Goal: Transaction & Acquisition: Complete application form

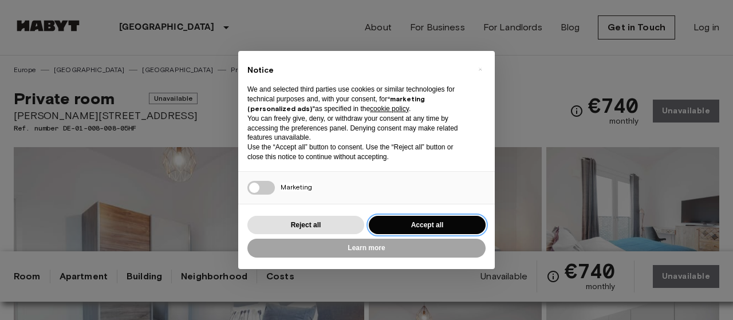
click at [447, 227] on button "Accept all" at bounding box center [427, 225] width 117 height 19
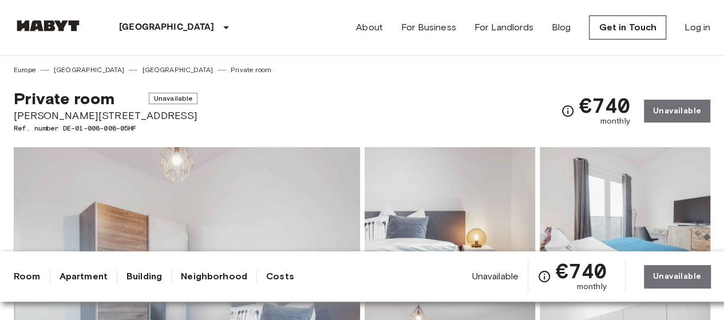
click at [231, 69] on link "Private room" at bounding box center [251, 70] width 41 height 10
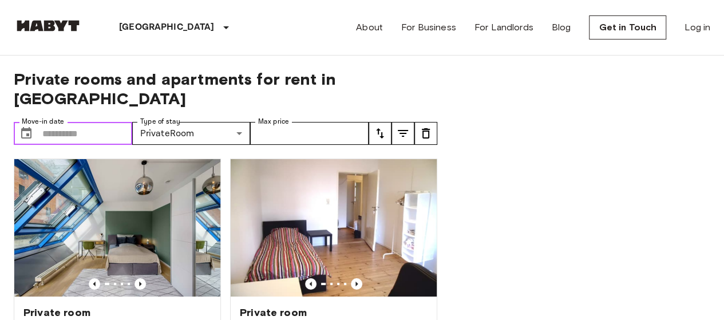
click at [87, 122] on input "Move-in date" at bounding box center [87, 133] width 90 height 23
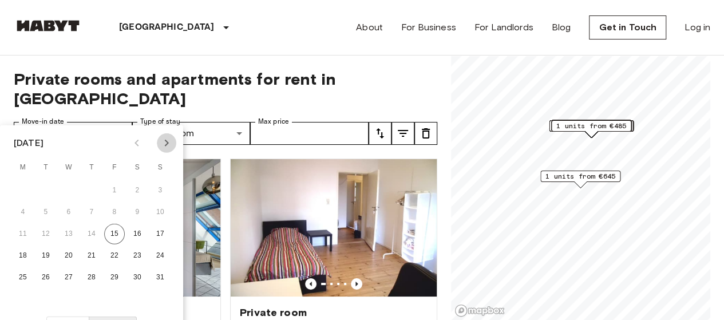
click at [164, 140] on icon "Next month" at bounding box center [167, 143] width 14 height 14
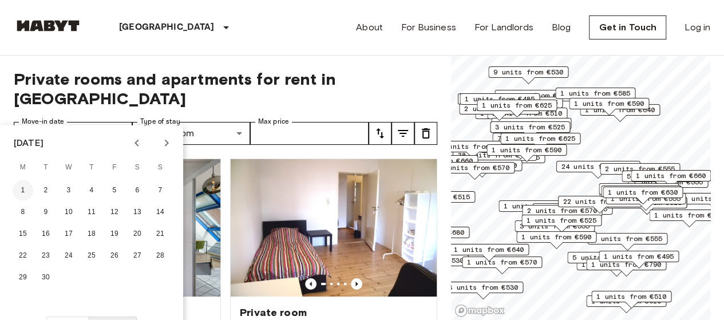
click at [21, 183] on button "1" at bounding box center [23, 190] width 21 height 21
type input "**********"
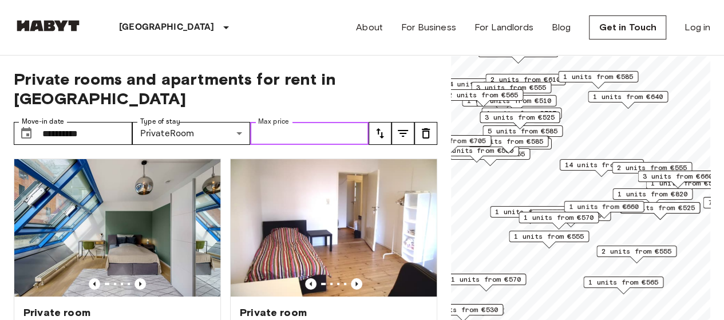
click at [346, 122] on input "Max price" at bounding box center [309, 133] width 119 height 23
click at [378, 128] on icon "tune" at bounding box center [380, 133] width 8 height 10
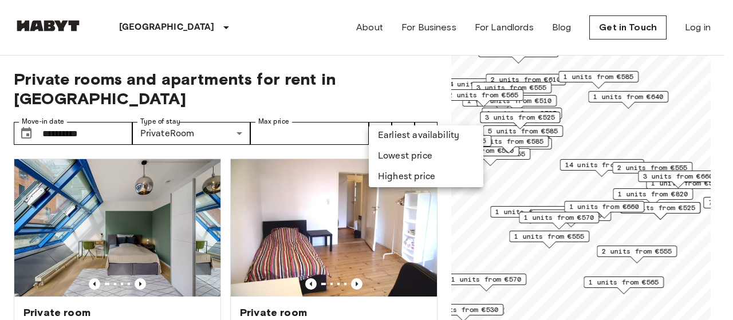
click at [385, 156] on li "Lowest price" at bounding box center [426, 156] width 115 height 21
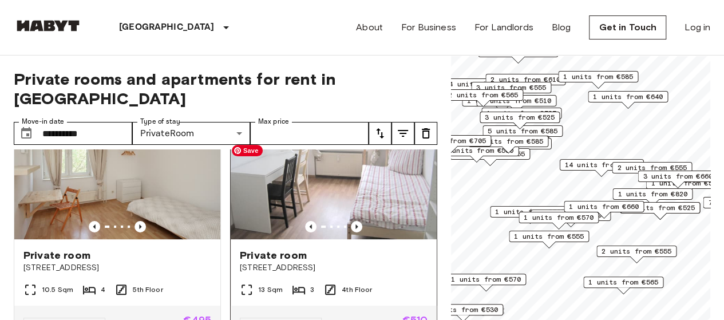
scroll to position [115, 0]
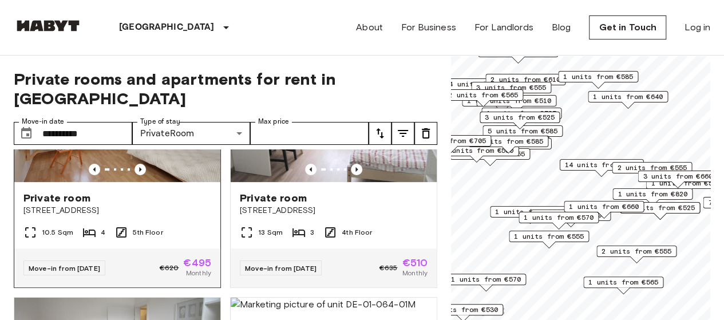
click at [205, 205] on span "Stromstraße 36" at bounding box center [117, 210] width 188 height 11
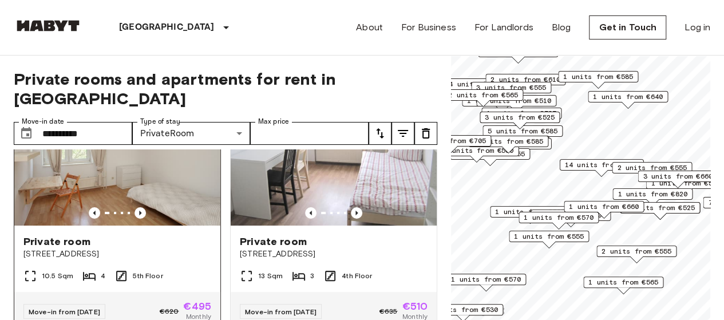
scroll to position [57, 0]
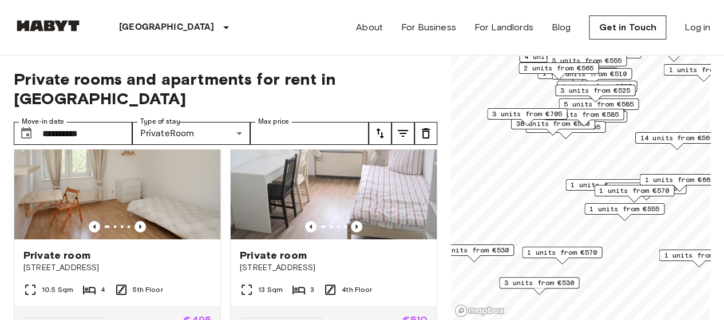
click at [606, 208] on span "1 units from €555" at bounding box center [625, 209] width 70 height 10
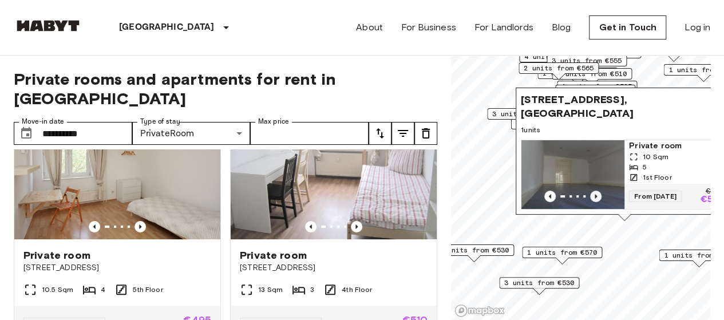
click at [598, 191] on icon "Previous image" at bounding box center [595, 196] width 11 height 11
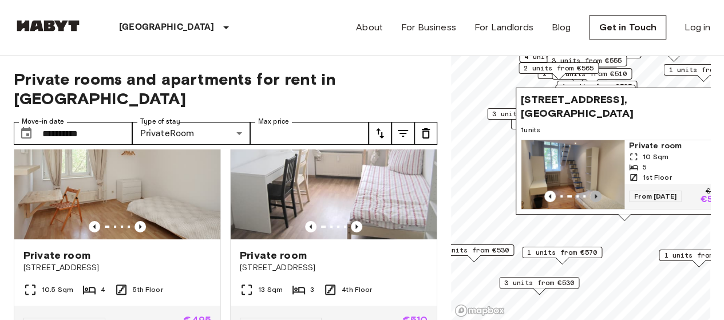
click at [598, 191] on icon "Previous image" at bounding box center [595, 196] width 11 height 11
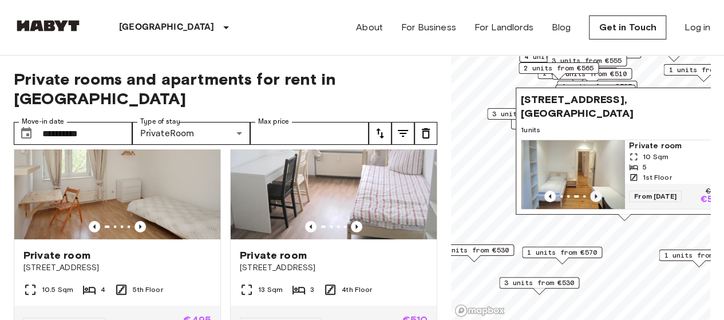
click at [598, 191] on icon "Previous image" at bounding box center [595, 196] width 11 height 11
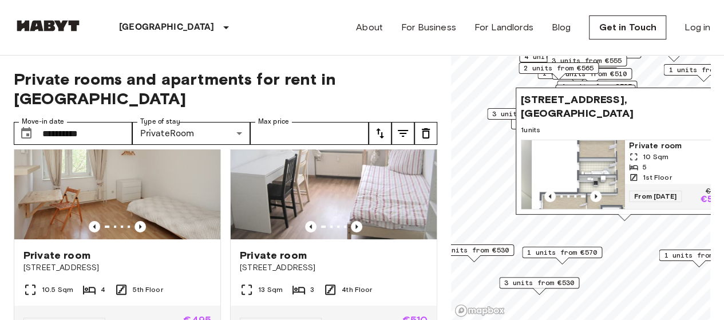
click at [646, 140] on span "Private room" at bounding box center [676, 145] width 94 height 11
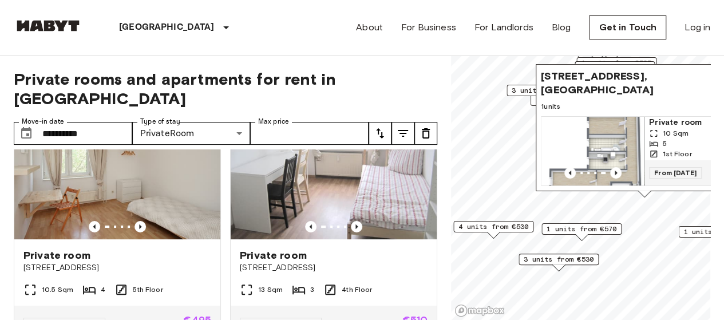
drag, startPoint x: 568, startPoint y: 261, endPoint x: 589, endPoint y: 233, distance: 34.8
click at [588, 238] on div "Map marker" at bounding box center [582, 237] width 14 height 7
click at [592, 228] on span "1 units from €570" at bounding box center [582, 229] width 70 height 10
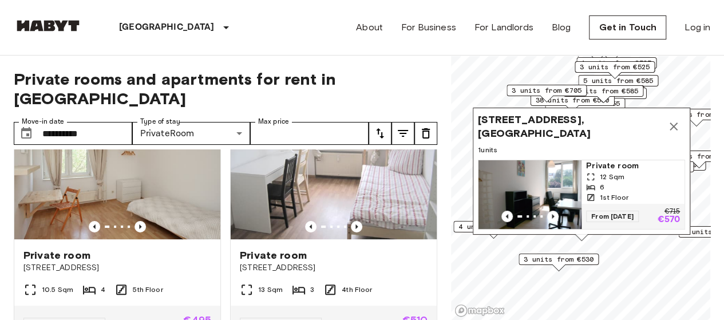
click at [609, 162] on span "Private room" at bounding box center [633, 165] width 94 height 11
click at [561, 261] on span "3 units from €530" at bounding box center [559, 259] width 70 height 10
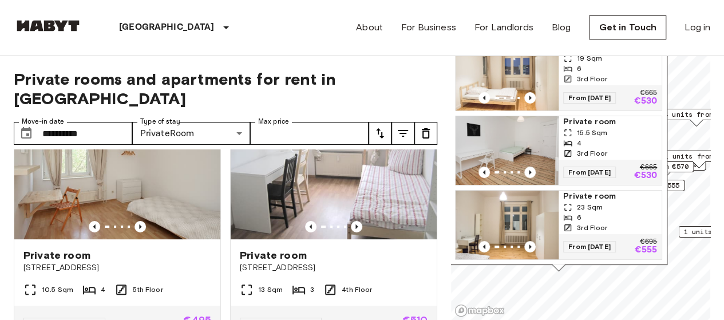
click at [604, 212] on div "6" at bounding box center [610, 217] width 94 height 10
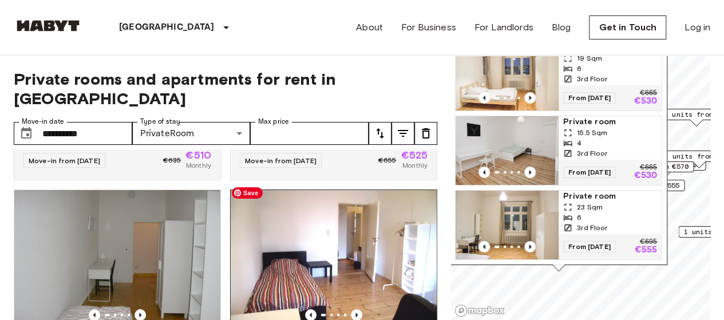
scroll to position [573, 0]
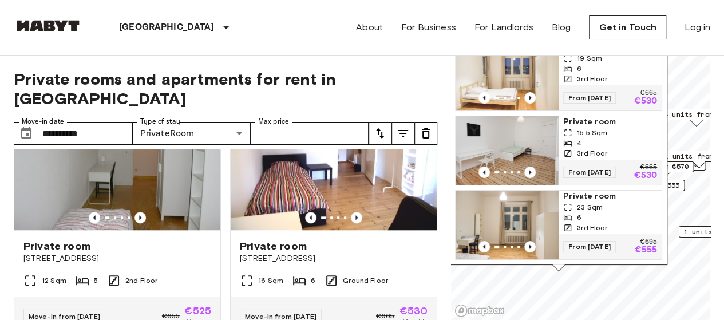
click at [610, 148] on div "3rd Floor" at bounding box center [610, 153] width 94 height 10
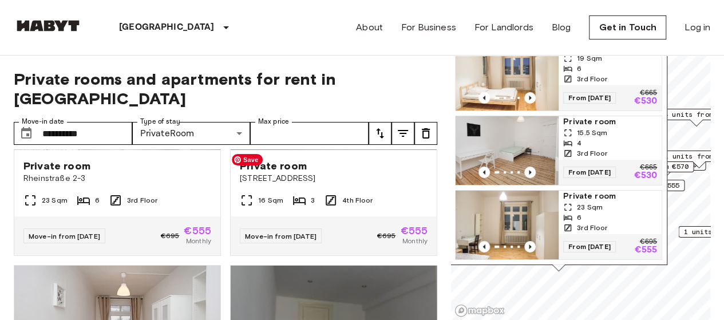
scroll to position [2233, 0]
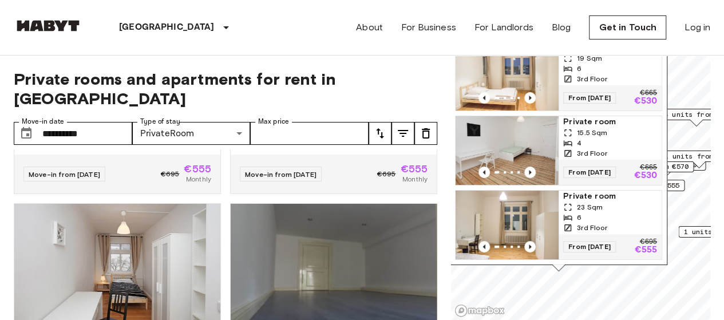
click at [380, 127] on icon "tune" at bounding box center [380, 134] width 14 height 14
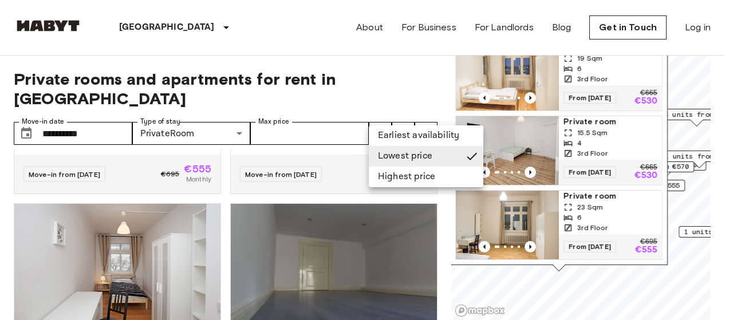
click at [380, 107] on div at bounding box center [366, 160] width 733 height 320
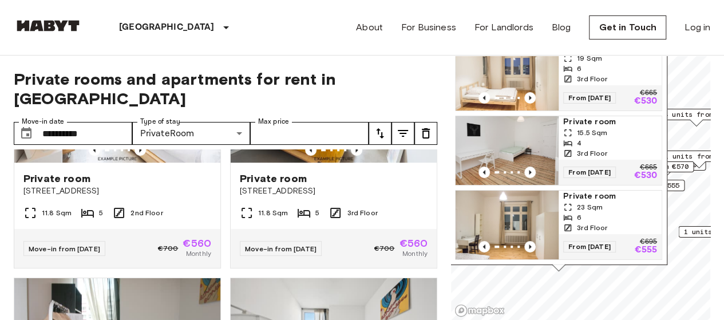
scroll to position [2601, 0]
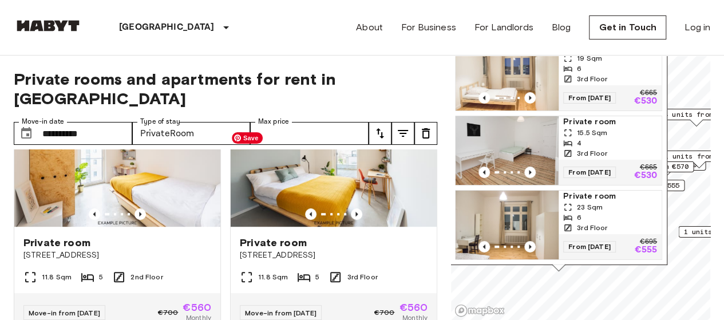
click at [345, 176] on img at bounding box center [334, 157] width 206 height 137
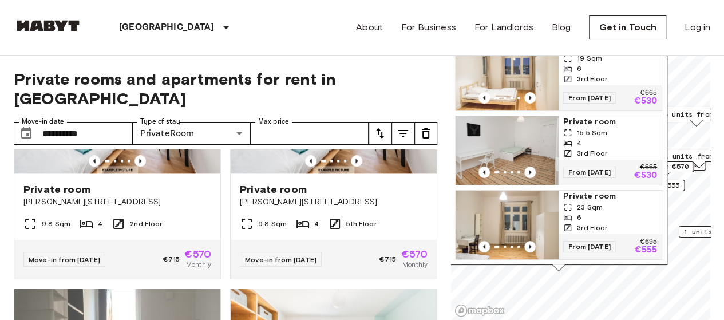
scroll to position [5178, 0]
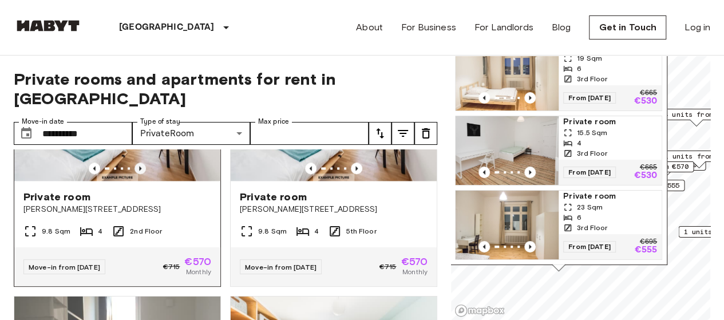
click at [141, 174] on icon "Previous image" at bounding box center [140, 168] width 11 height 11
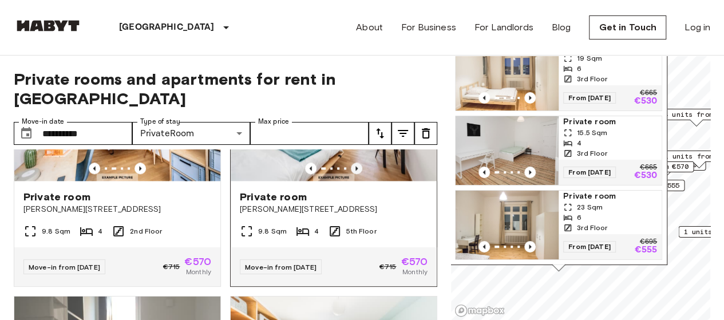
click at [352, 174] on icon "Previous image" at bounding box center [356, 168] width 11 height 11
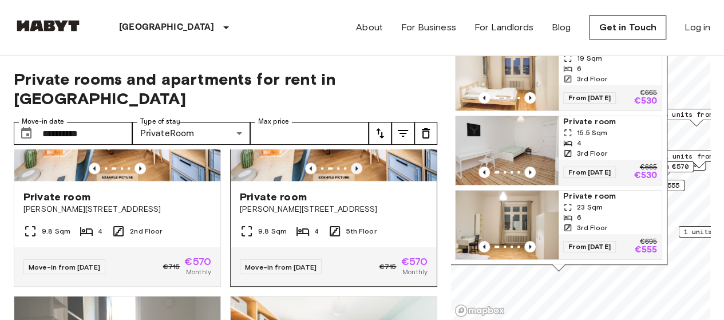
click at [352, 174] on icon "Previous image" at bounding box center [356, 168] width 11 height 11
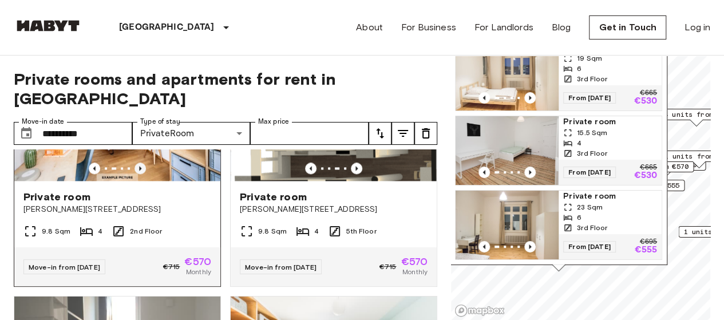
click at [139, 174] on icon "Previous image" at bounding box center [140, 168] width 11 height 11
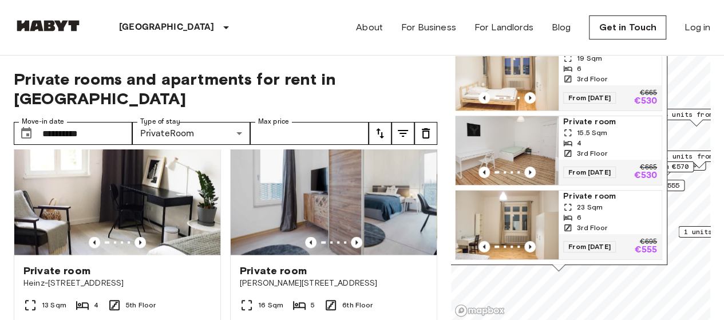
scroll to position [9953, 0]
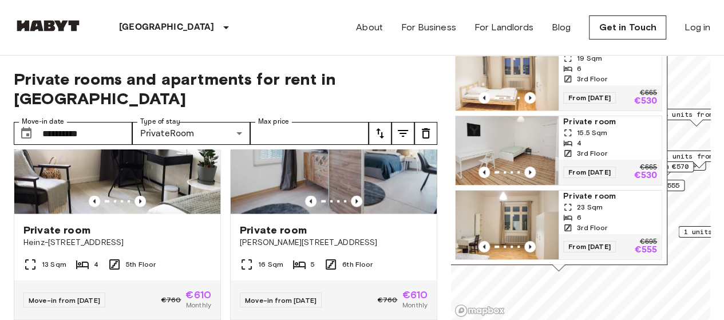
click at [385, 27] on div "14 Sqm 5 2nd Floor" at bounding box center [334, 16] width 206 height 23
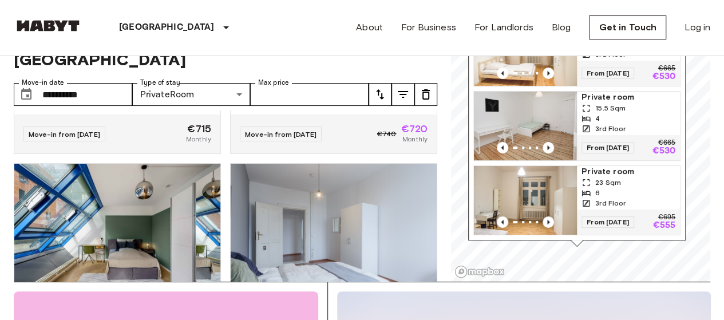
scroll to position [0, 0]
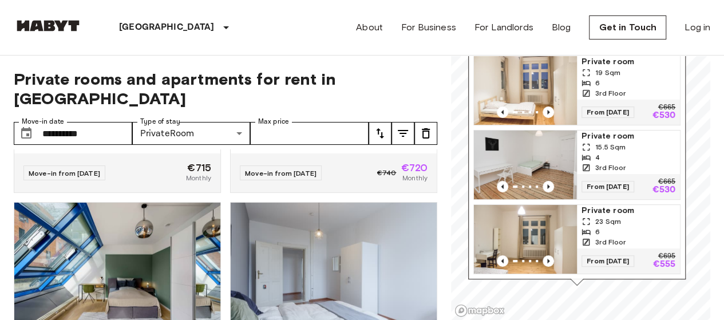
click at [683, 65] on div "Rheinstraße 2-3, 12159 Berlin, GER 3 units Private room 19 Sqm 6 3rd Floor From…" at bounding box center [577, 141] width 218 height 276
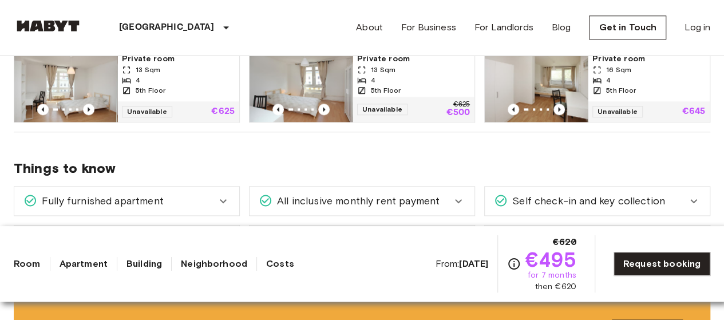
scroll to position [687, 0]
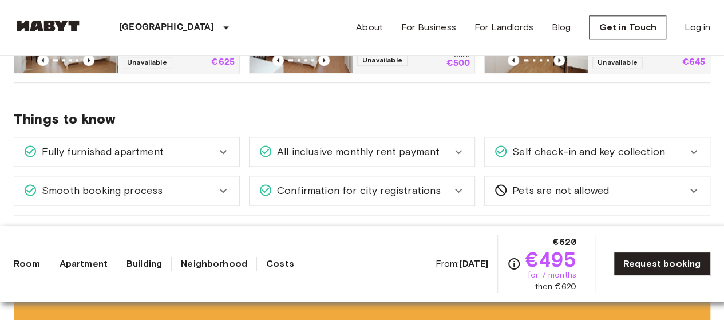
click at [468, 190] on div "Confirmation for city registrations" at bounding box center [362, 190] width 225 height 29
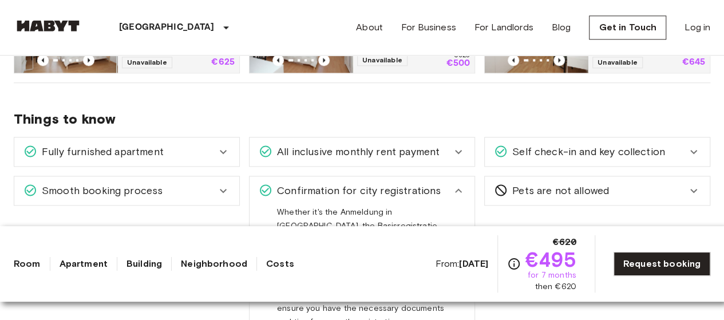
scroll to position [744, 0]
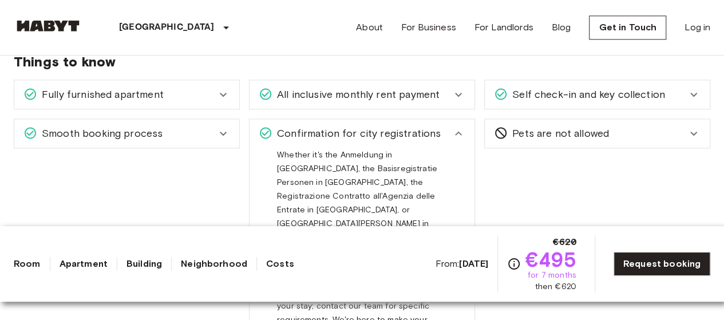
click at [460, 128] on icon at bounding box center [459, 134] width 14 height 14
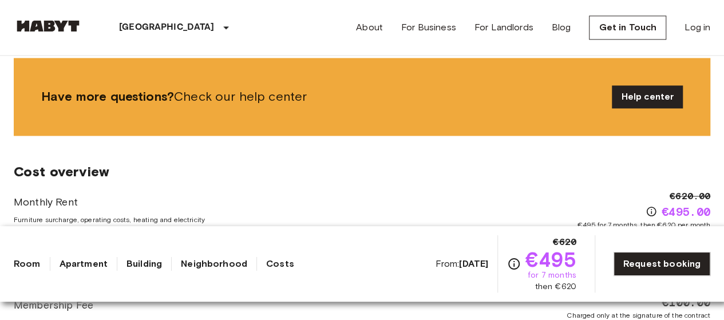
scroll to position [859, 0]
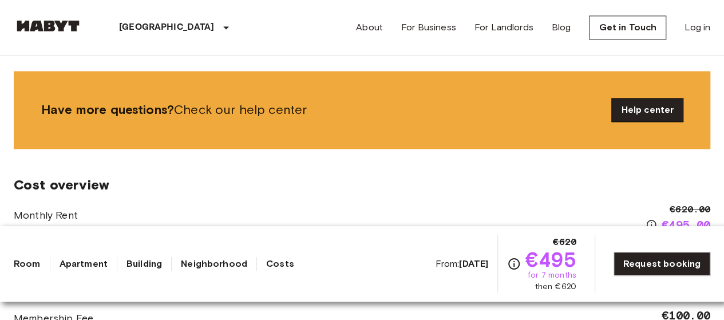
click at [656, 106] on link "Help center" at bounding box center [647, 109] width 71 height 23
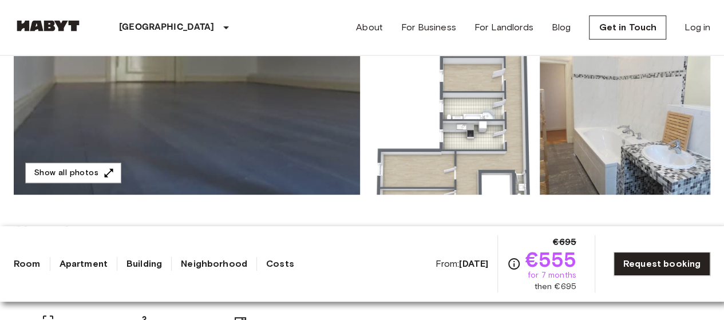
scroll to position [229, 0]
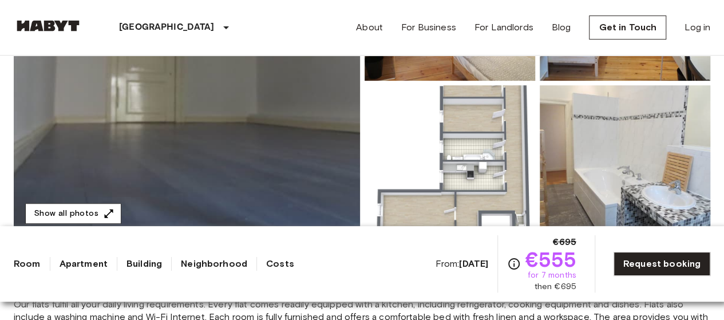
click at [81, 215] on button "Show all photos" at bounding box center [73, 213] width 96 height 21
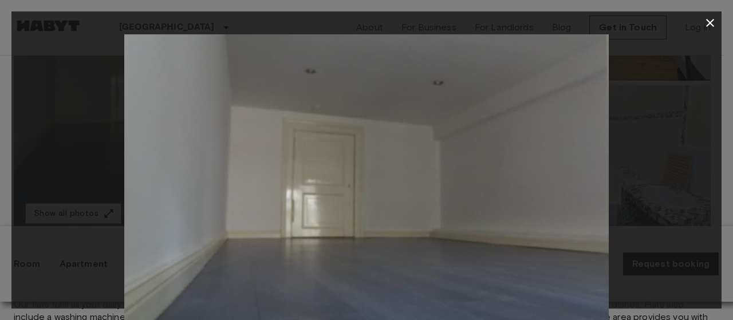
click at [667, 180] on div at bounding box center [366, 195] width 710 height 323
click at [705, 22] on icon "button" at bounding box center [710, 23] width 14 height 14
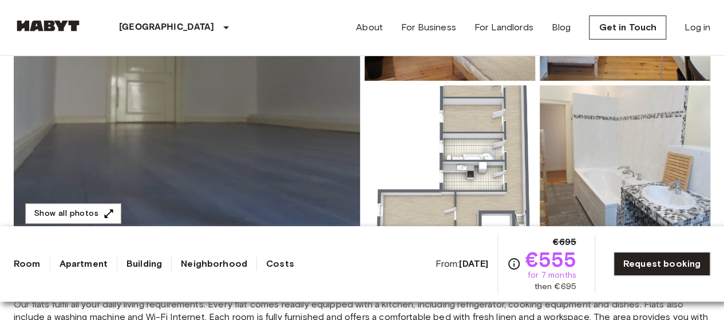
click at [515, 69] on img at bounding box center [450, 6] width 171 height 150
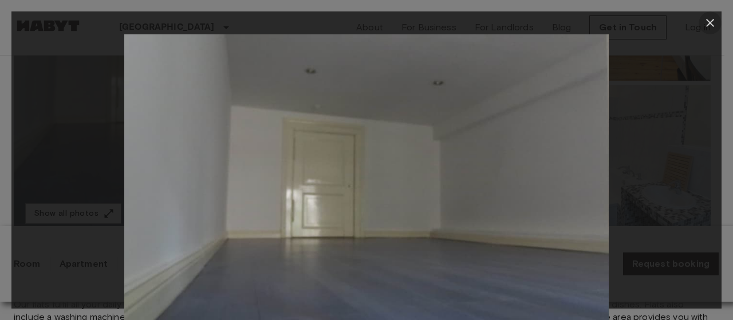
click at [708, 18] on icon "button" at bounding box center [710, 23] width 14 height 14
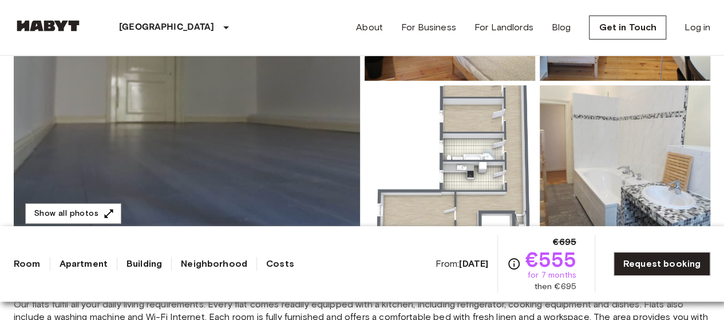
click at [23, 266] on link "Room" at bounding box center [27, 264] width 27 height 14
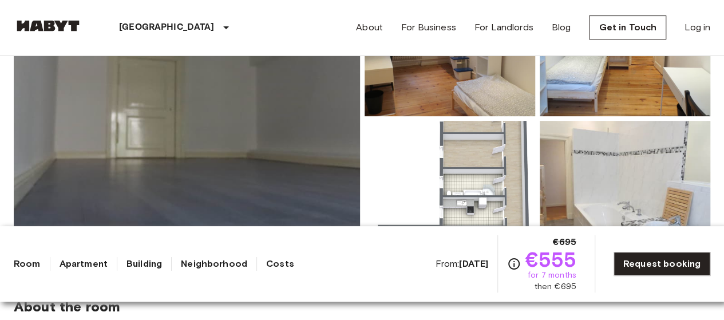
scroll to position [123, 0]
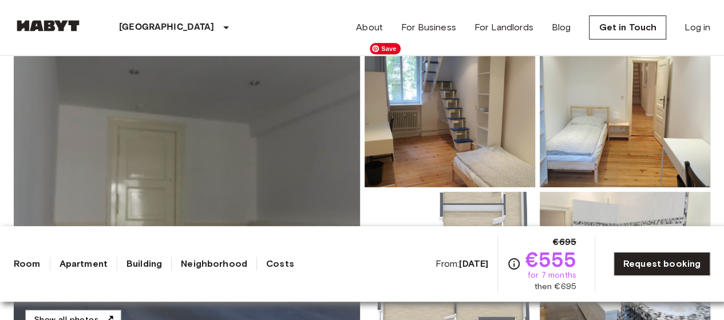
click at [507, 168] on img at bounding box center [450, 112] width 171 height 150
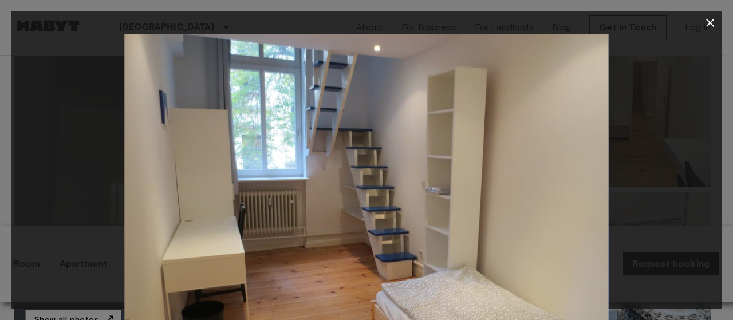
click at [711, 22] on icon "button" at bounding box center [710, 23] width 14 height 14
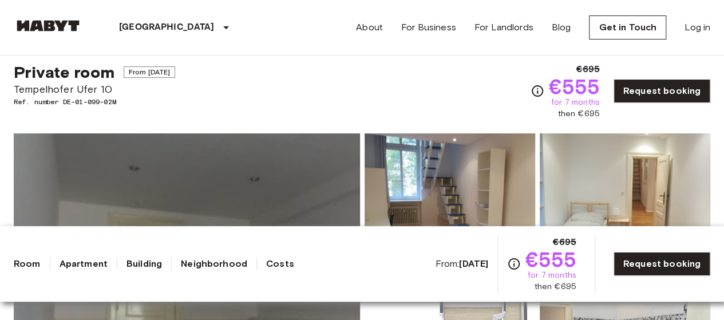
scroll to position [8, 0]
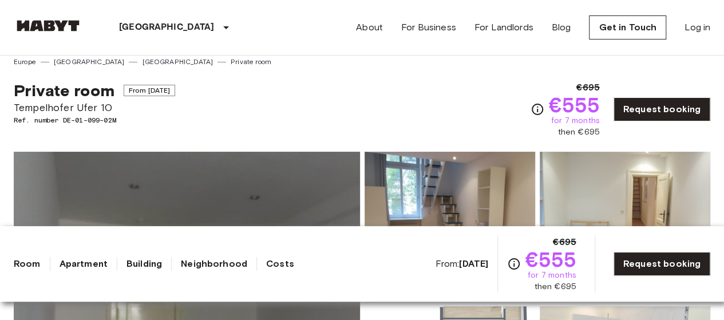
click at [62, 102] on span "Tempelhofer Ufer 10" at bounding box center [94, 107] width 161 height 15
copy span "Tempelhofer Ufer 10"
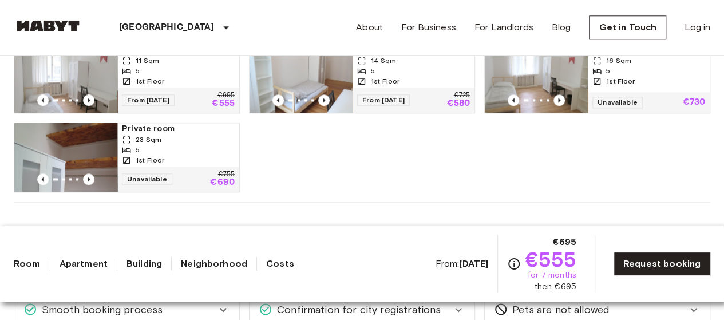
scroll to position [695, 0]
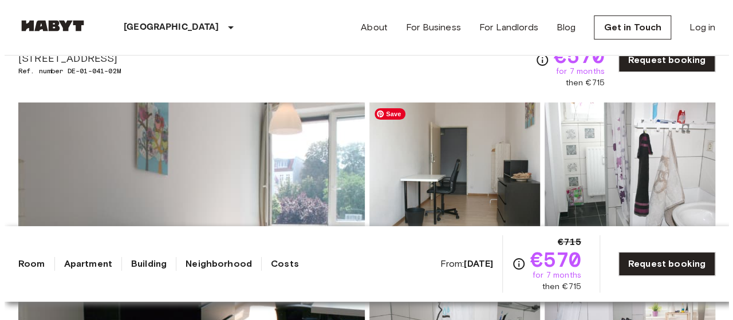
scroll to position [115, 0]
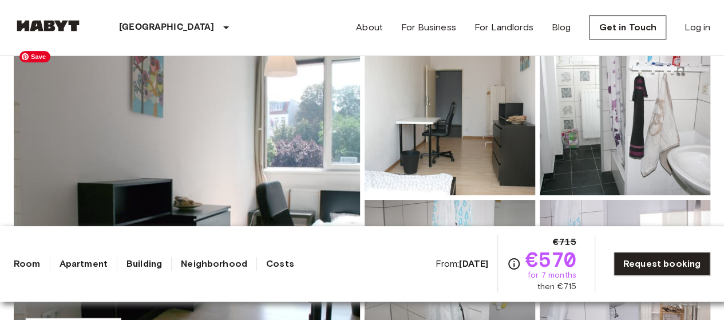
click at [275, 167] on img at bounding box center [187, 197] width 346 height 305
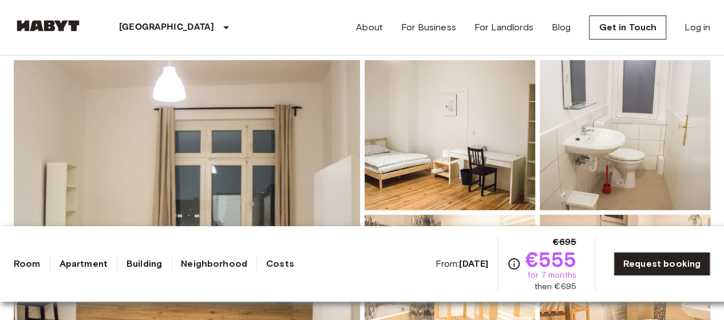
scroll to position [115, 0]
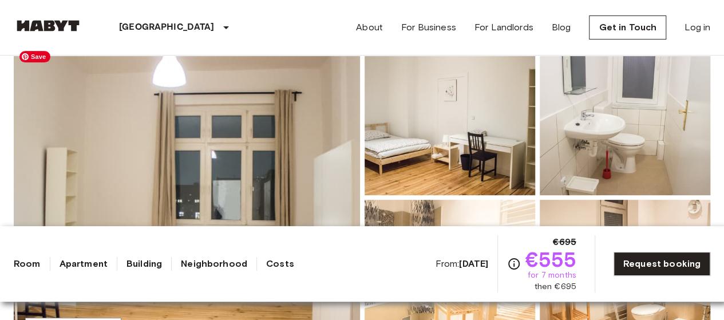
click at [266, 168] on img at bounding box center [187, 197] width 346 height 305
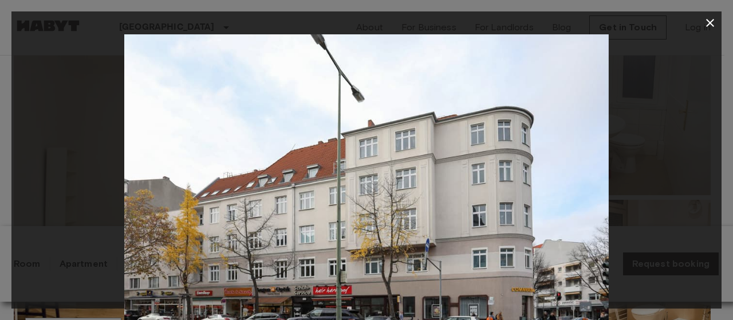
click at [711, 23] on icon "button" at bounding box center [710, 23] width 8 height 8
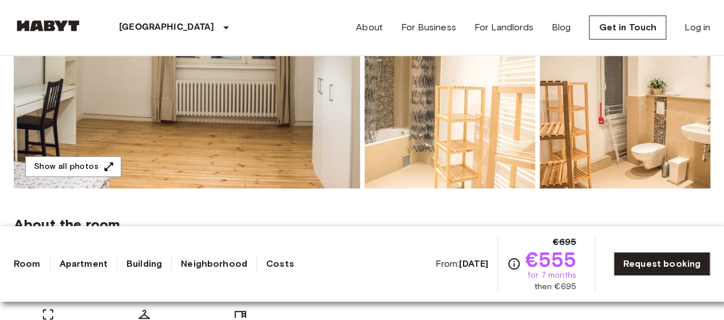
scroll to position [0, 0]
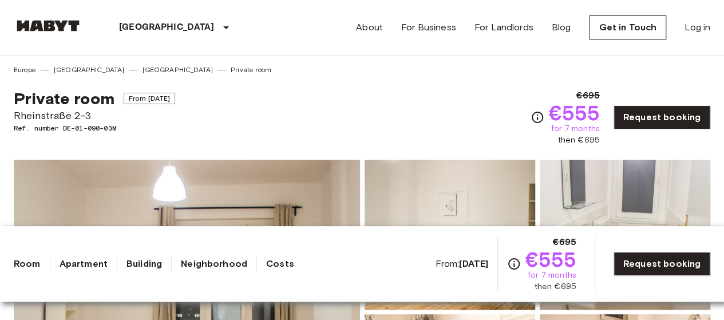
click at [39, 115] on span "Rheinstraße 2-3" at bounding box center [94, 115] width 161 height 15
copy span "Rheinstraße 2-3"
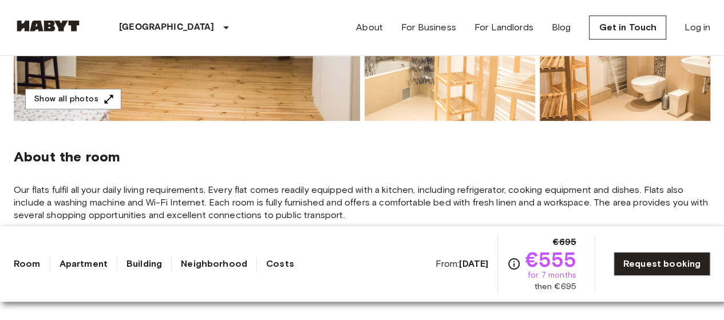
scroll to position [515, 0]
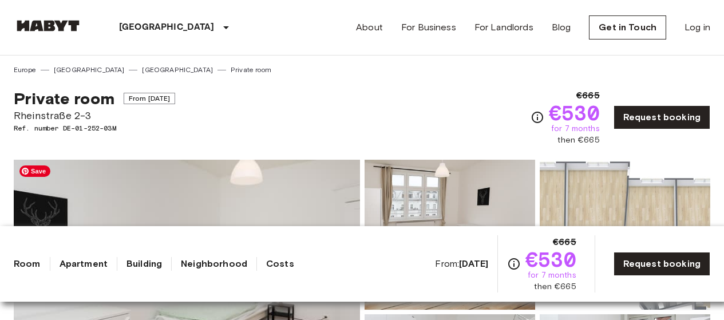
click at [274, 174] on img at bounding box center [187, 312] width 346 height 305
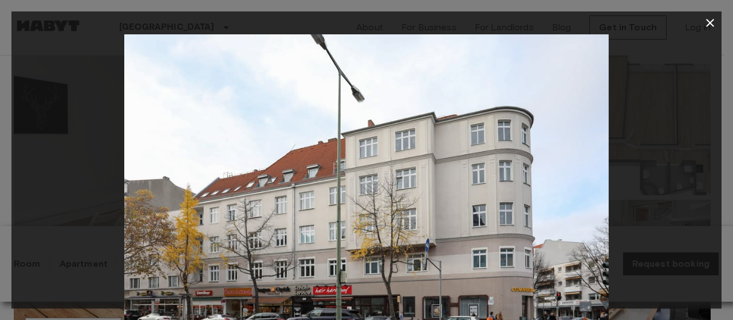
click at [707, 21] on icon "button" at bounding box center [710, 23] width 14 height 14
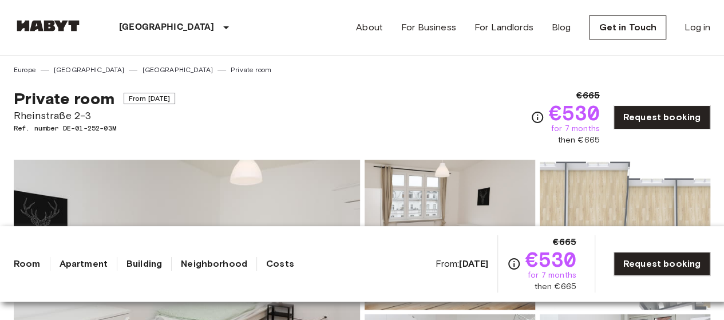
click at [55, 116] on span "Rheinstraße 2-3" at bounding box center [94, 115] width 161 height 15
copy span "Rheinstraße 2-3"
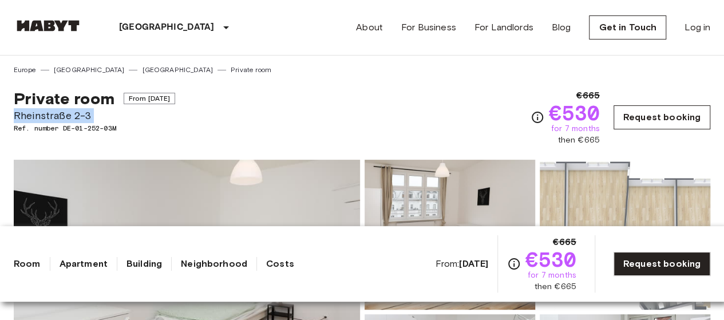
click at [656, 125] on link "Request booking" at bounding box center [662, 117] width 97 height 24
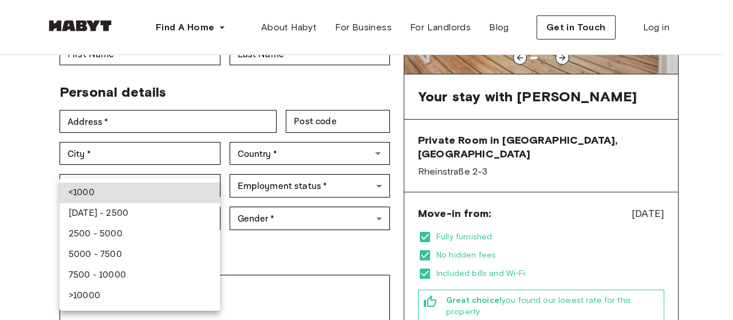
click at [257, 232] on div at bounding box center [366, 160] width 733 height 320
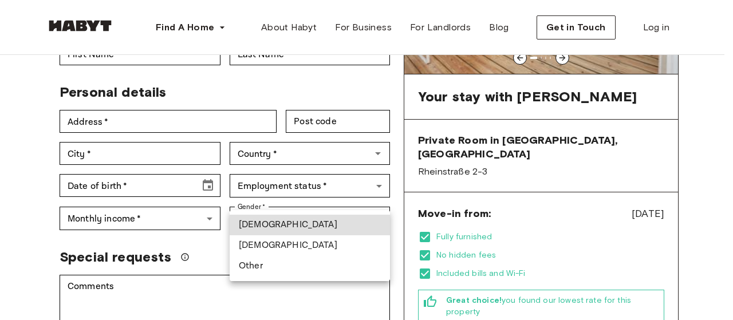
click at [214, 236] on div at bounding box center [366, 160] width 733 height 320
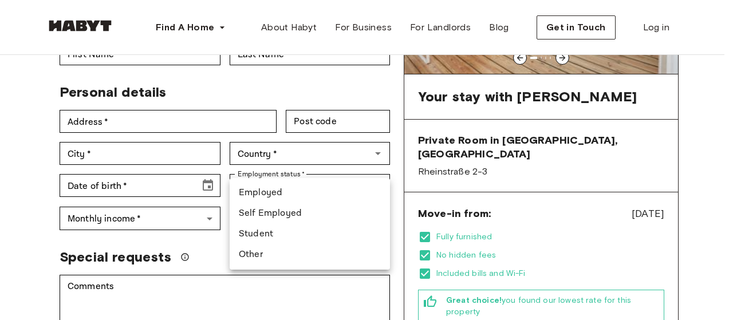
click at [212, 240] on div at bounding box center [366, 160] width 733 height 320
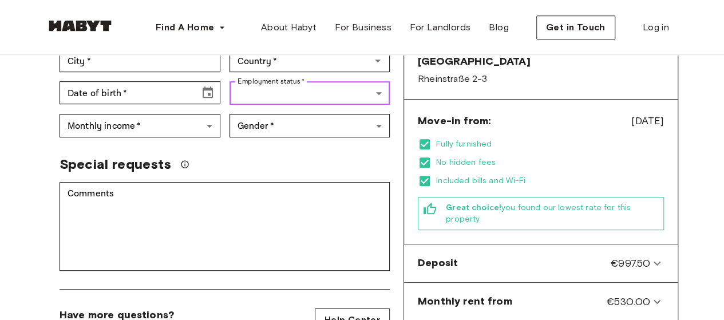
scroll to position [344, 0]
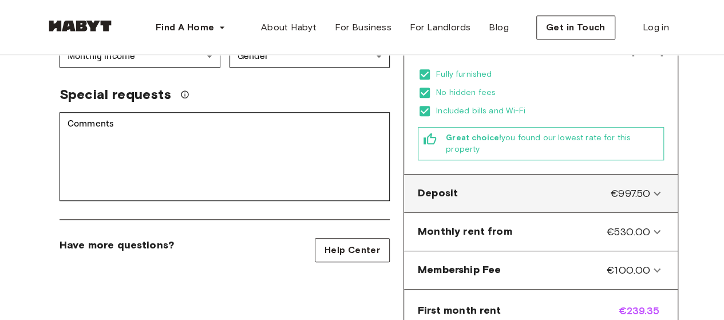
click at [650, 187] on icon at bounding box center [657, 194] width 14 height 14
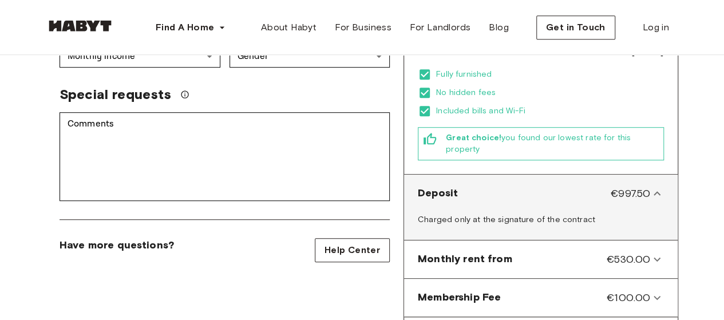
click at [650, 187] on icon at bounding box center [657, 194] width 14 height 14
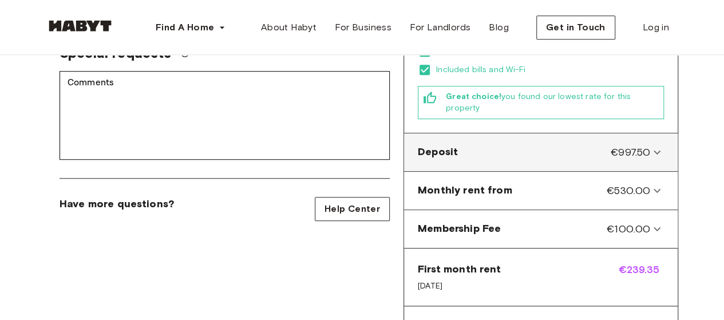
scroll to position [401, 0]
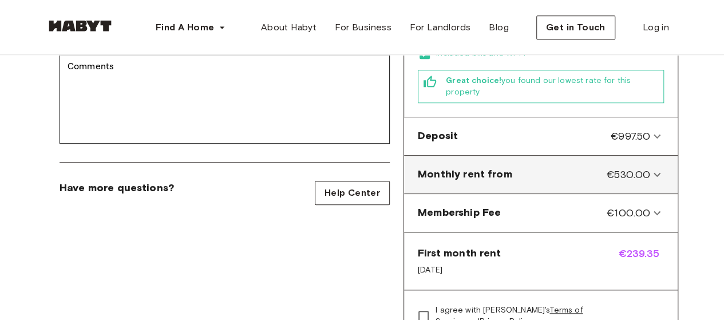
click at [655, 173] on icon at bounding box center [657, 175] width 7 height 4
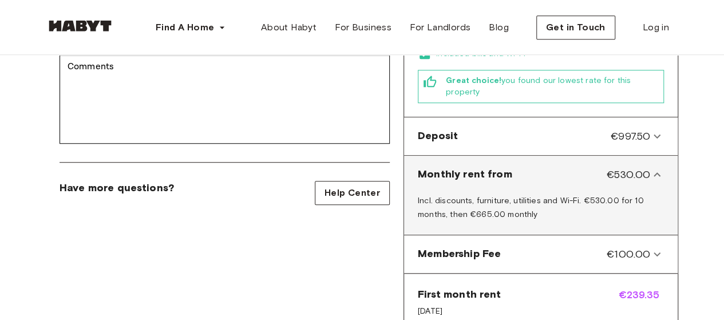
click at [655, 172] on icon at bounding box center [657, 174] width 7 height 4
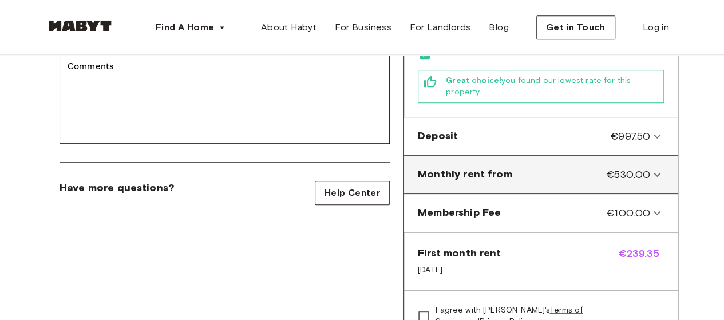
scroll to position [458, 0]
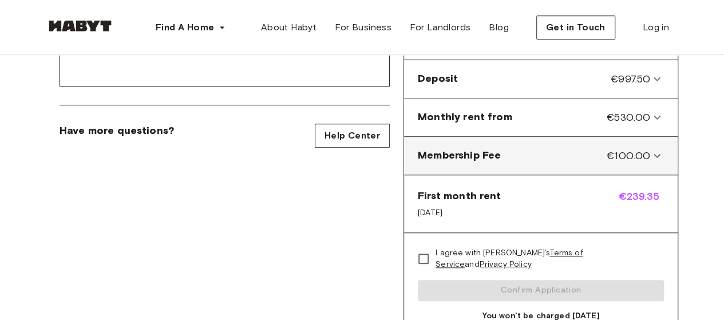
click at [653, 149] on icon at bounding box center [657, 156] width 14 height 14
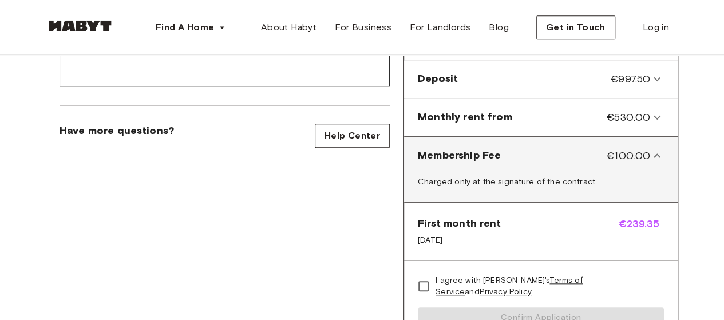
click at [653, 149] on icon at bounding box center [657, 156] width 14 height 14
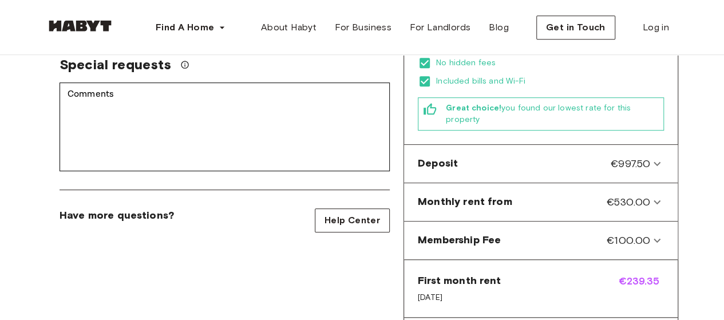
scroll to position [401, 0]
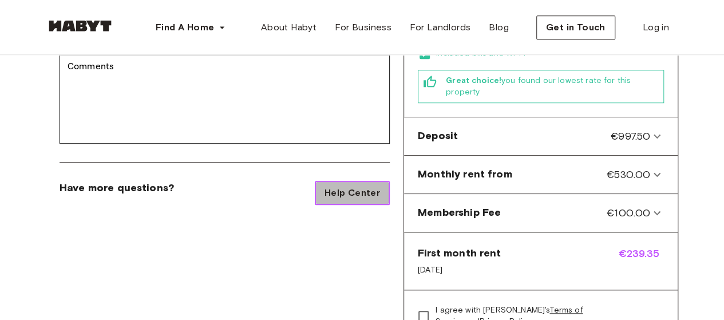
click at [387, 181] on link "Help Center" at bounding box center [352, 193] width 75 height 24
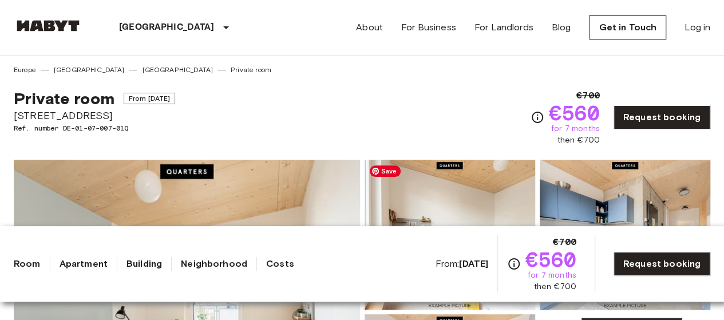
scroll to position [115, 0]
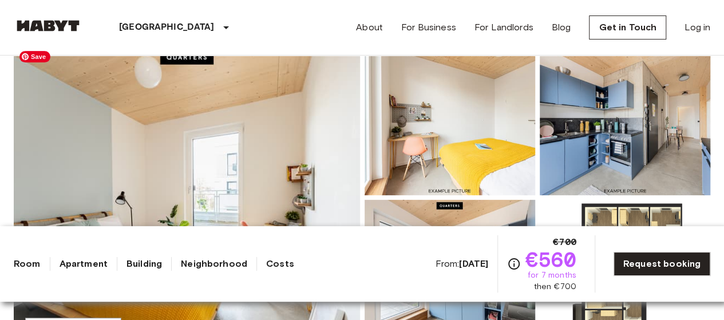
click at [294, 190] on img at bounding box center [187, 197] width 346 height 305
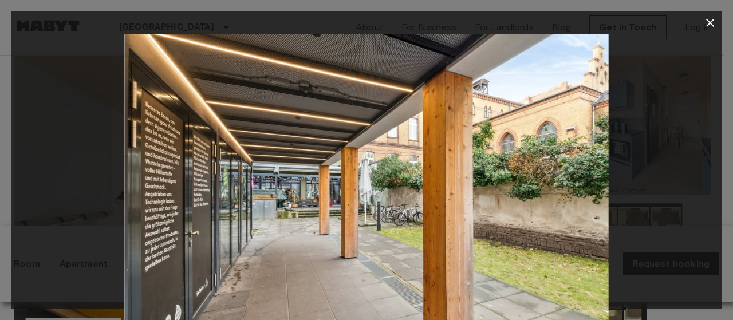
click at [709, 26] on icon "button" at bounding box center [710, 23] width 14 height 14
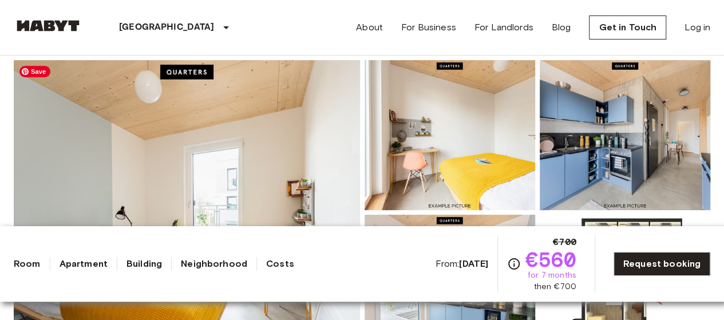
scroll to position [0, 0]
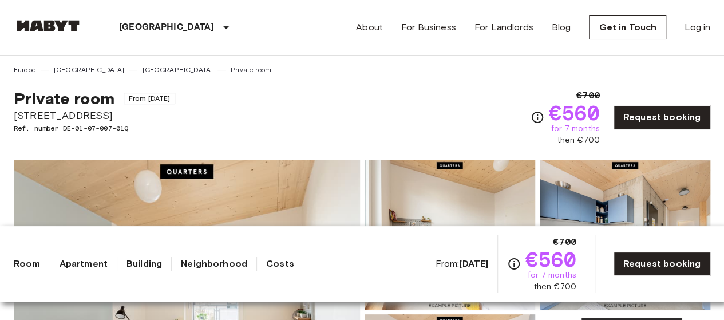
click at [82, 113] on span "Müllerstraße 55A" at bounding box center [94, 115] width 161 height 15
copy span "Müllerstraße 55A"
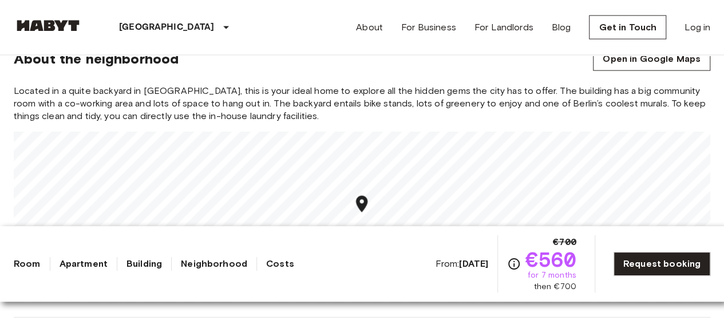
scroll to position [1374, 0]
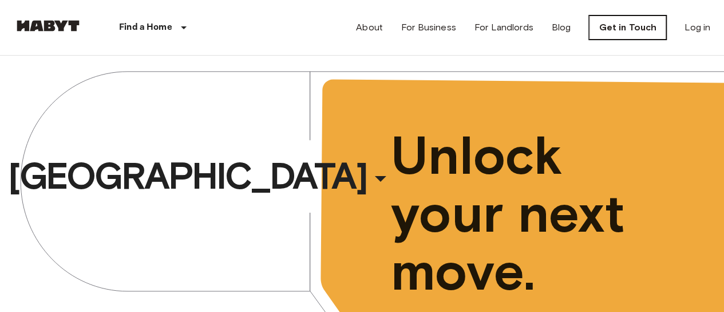
click at [626, 27] on link "Get in Touch" at bounding box center [627, 27] width 77 height 24
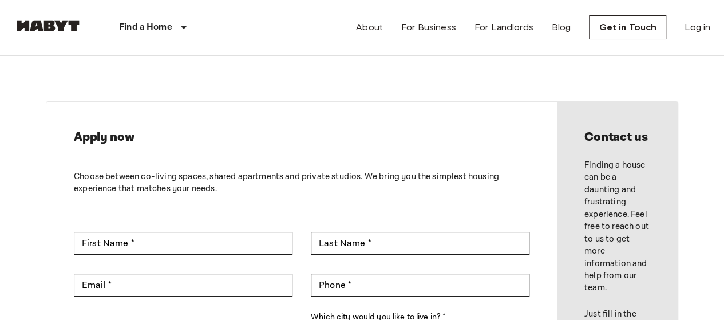
scroll to position [115, 0]
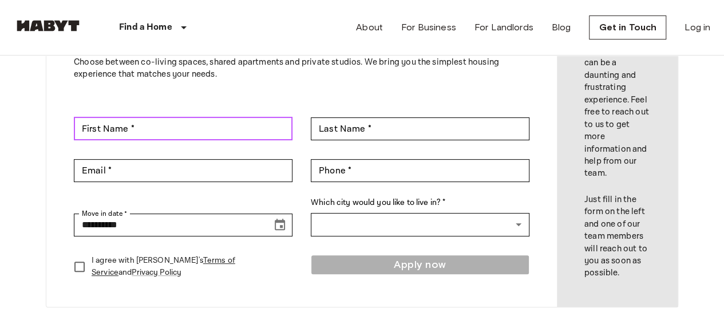
click at [146, 125] on input "First Name *" at bounding box center [183, 128] width 219 height 23
type input "**********"
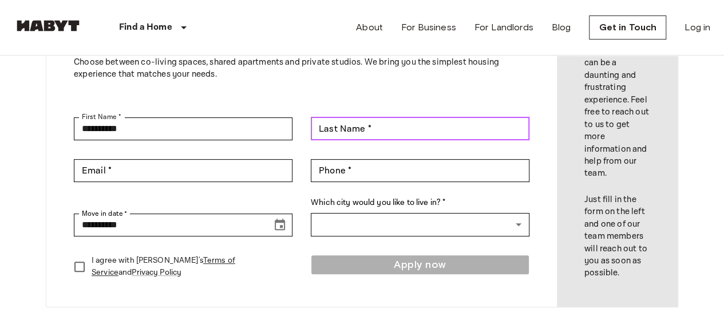
type input "*********"
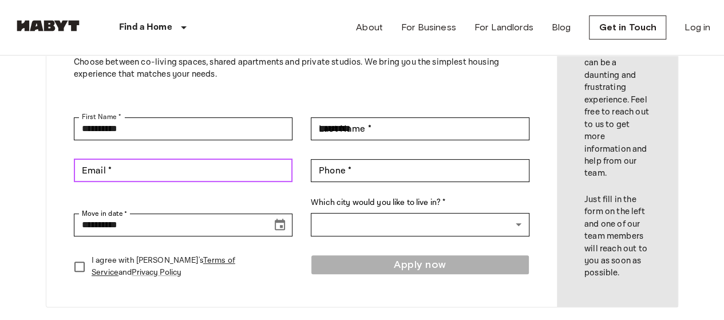
type input "**********"
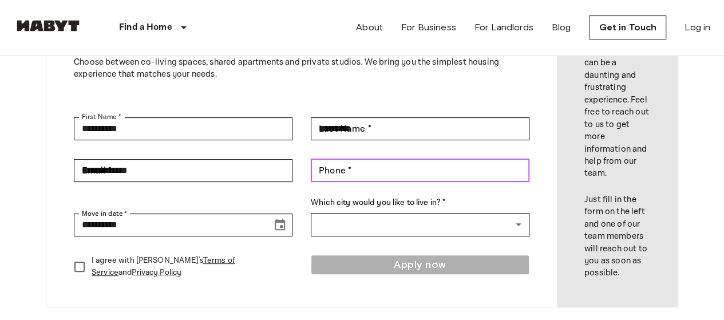
type input "**********"
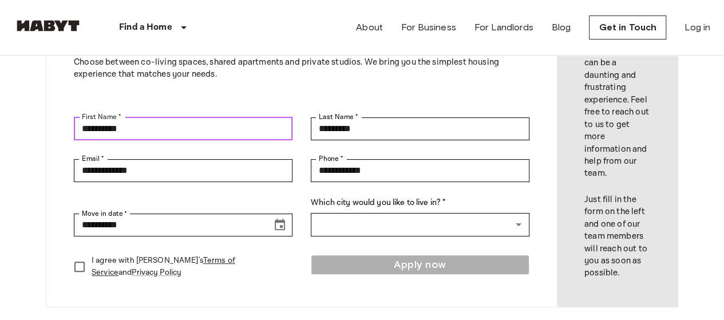
drag, startPoint x: 148, startPoint y: 131, endPoint x: 97, endPoint y: 127, distance: 50.5
click at [97, 127] on input "**********" at bounding box center [183, 128] width 219 height 23
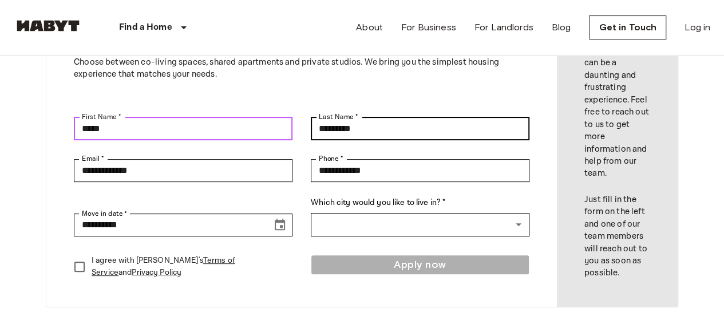
type input "*****"
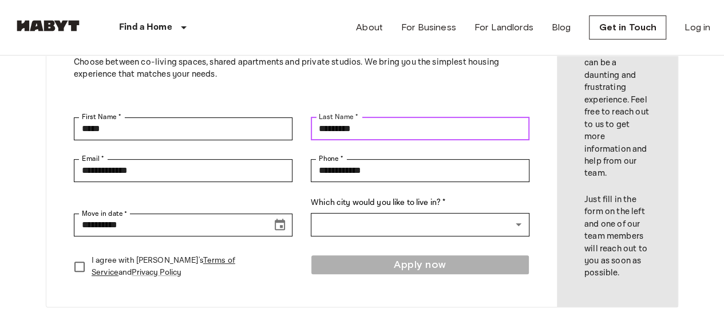
drag, startPoint x: 386, startPoint y: 121, endPoint x: 326, endPoint y: 130, distance: 60.7
click at [326, 130] on input "*********" at bounding box center [420, 128] width 219 height 23
type input "*"
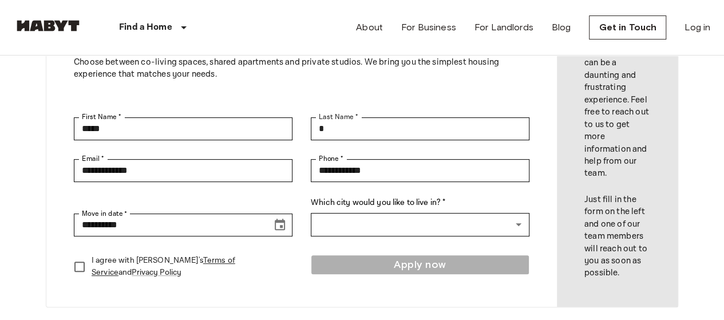
click at [192, 200] on div "**********" at bounding box center [183, 210] width 219 height 54
click at [281, 222] on icon "Choose date, selected date is Aug 16, 2025" at bounding box center [280, 224] width 10 height 11
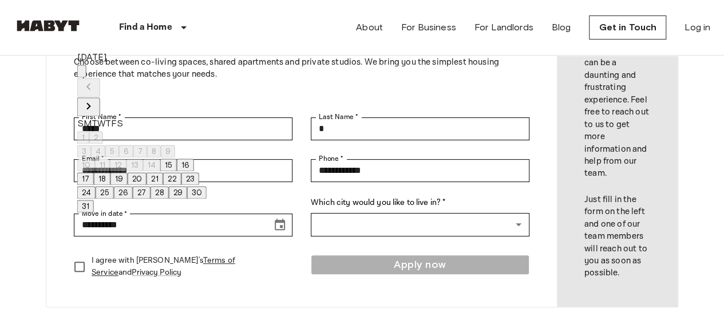
click at [96, 99] on icon "Next month" at bounding box center [89, 106] width 14 height 14
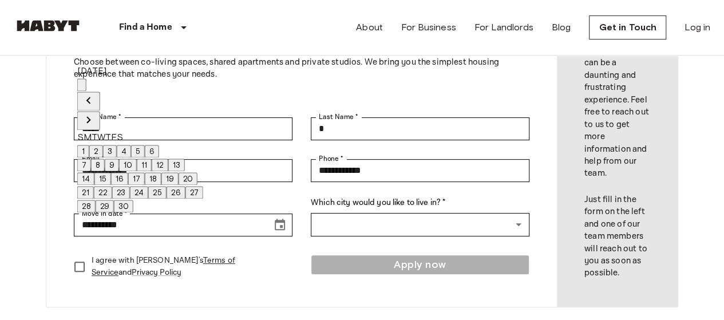
click at [89, 145] on button "1" at bounding box center [83, 151] width 12 height 13
type input "**********"
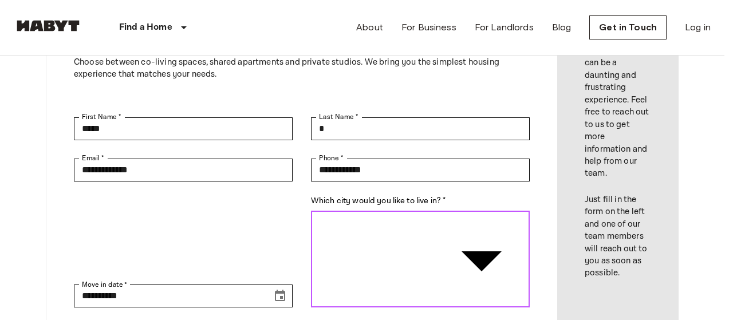
type input "******"
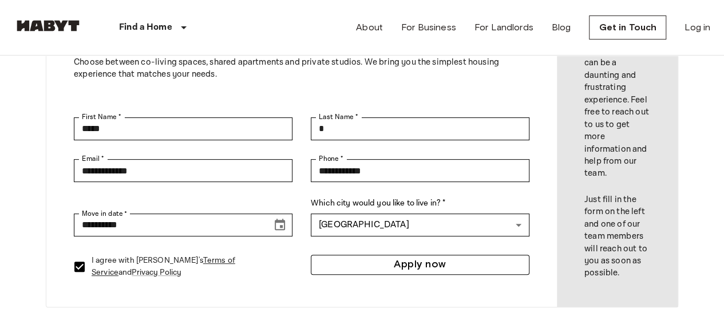
click at [384, 263] on button "Apply now" at bounding box center [420, 265] width 219 height 20
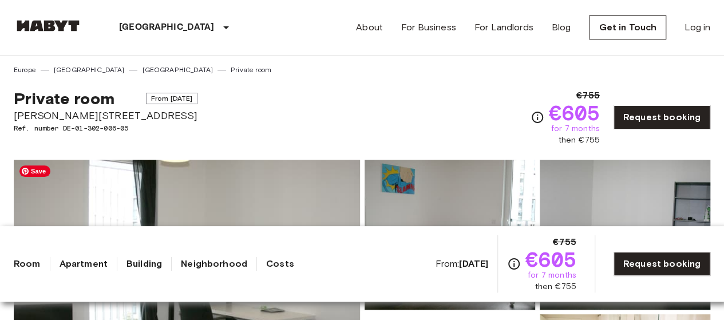
click at [263, 198] on img at bounding box center [187, 312] width 346 height 305
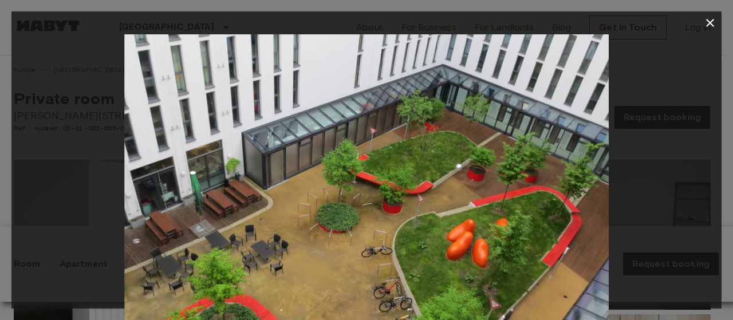
click at [708, 27] on icon "button" at bounding box center [710, 23] width 14 height 14
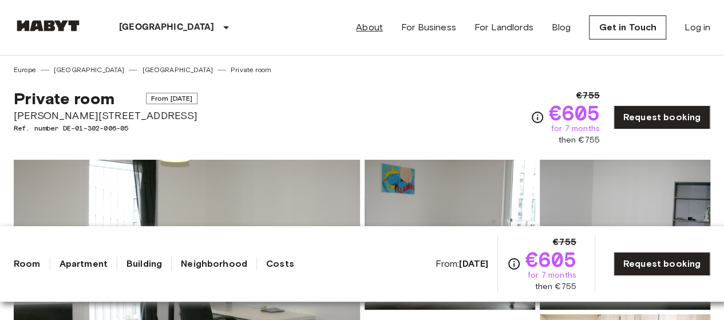
click at [383, 25] on link "About" at bounding box center [369, 28] width 27 height 14
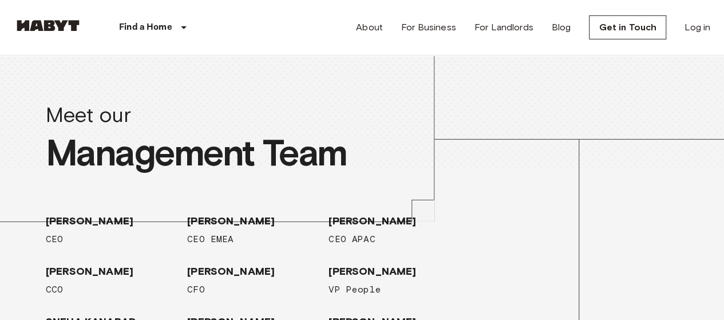
scroll to position [1775, 0]
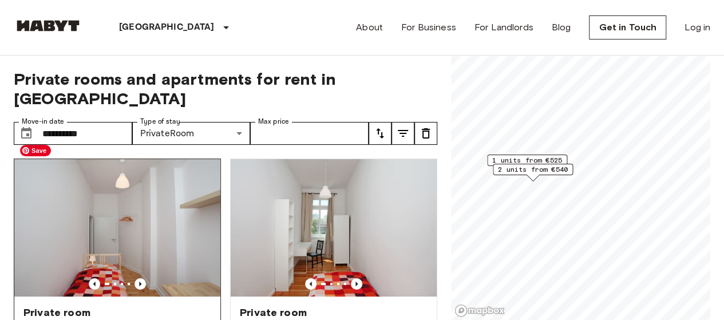
click at [201, 233] on img at bounding box center [117, 227] width 206 height 137
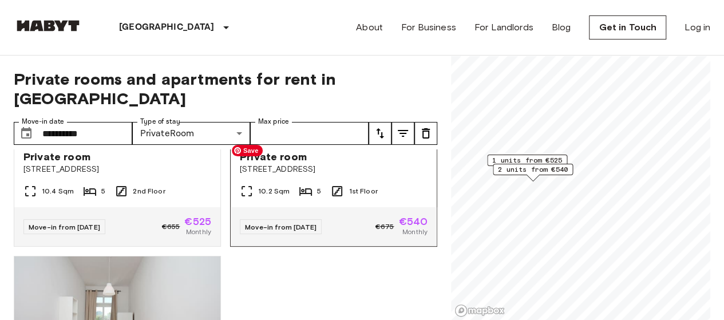
scroll to position [344, 0]
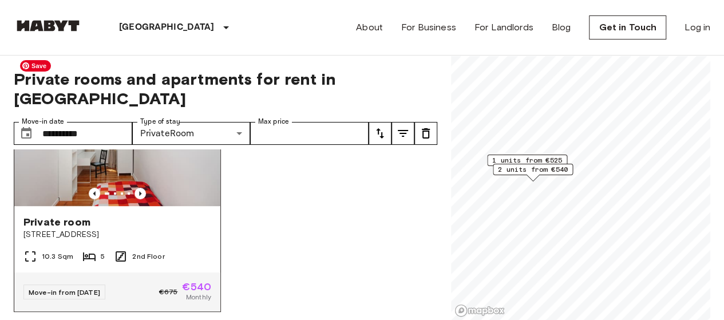
click at [182, 159] on img at bounding box center [117, 137] width 206 height 137
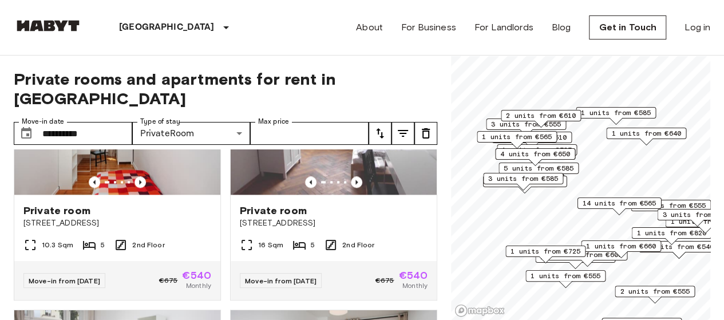
click at [606, 261] on div "1 units from €605" at bounding box center [587, 258] width 80 height 18
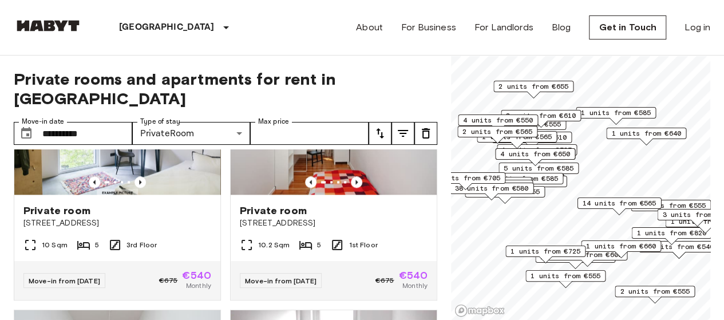
scroll to position [1120, 0]
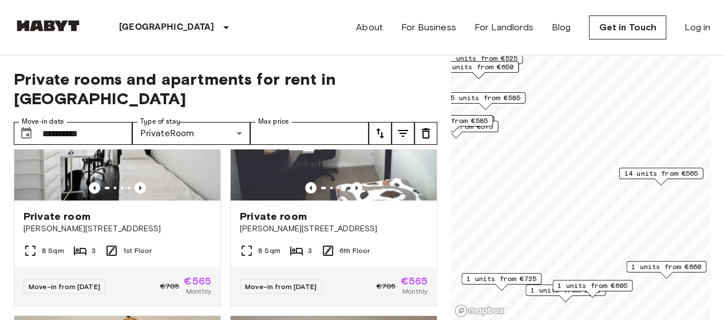
scroll to position [344, 0]
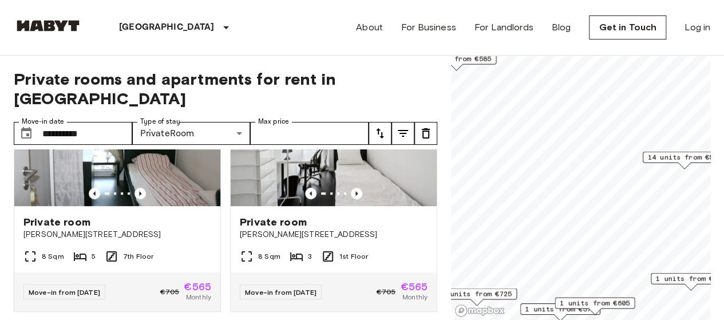
scroll to position [85, 0]
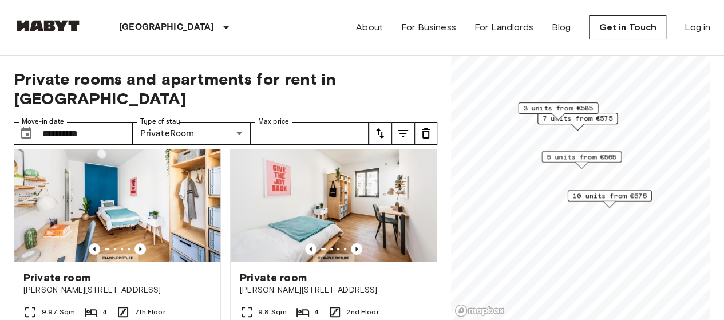
scroll to position [229, 0]
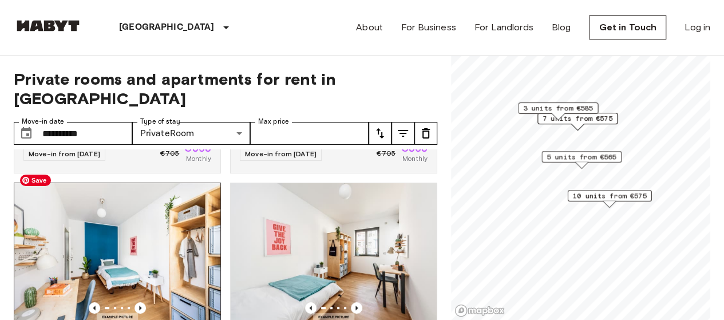
click at [192, 247] on img at bounding box center [117, 251] width 206 height 137
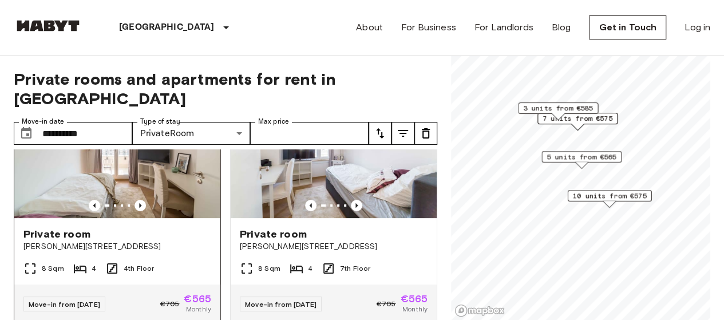
scroll to position [0, 0]
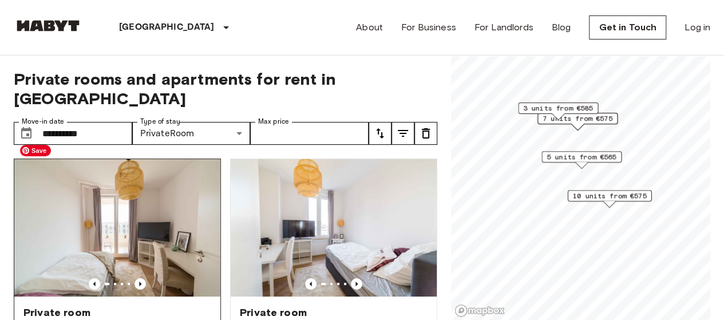
click at [136, 188] on img at bounding box center [117, 227] width 206 height 137
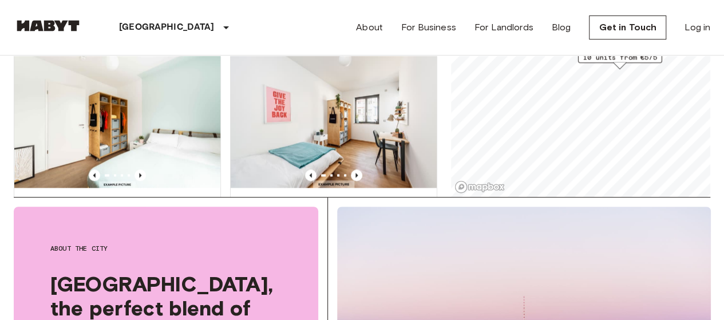
scroll to position [172, 0]
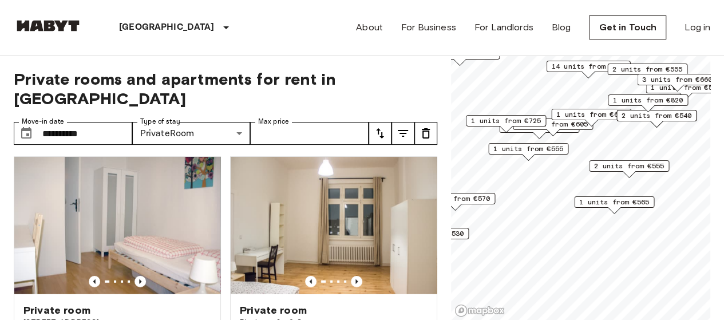
scroll to position [1003, 0]
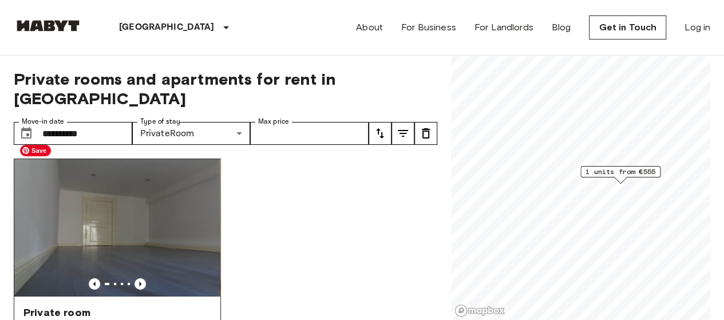
click at [140, 208] on img at bounding box center [117, 227] width 206 height 137
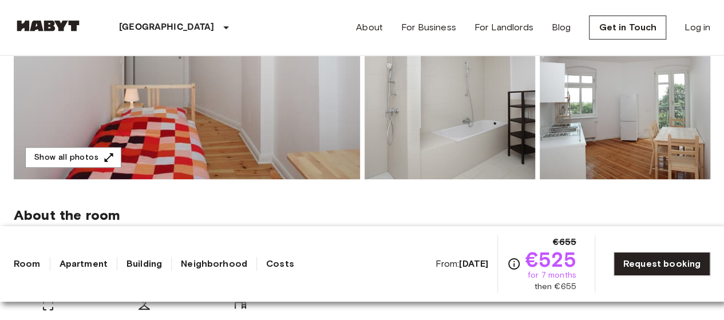
scroll to position [286, 0]
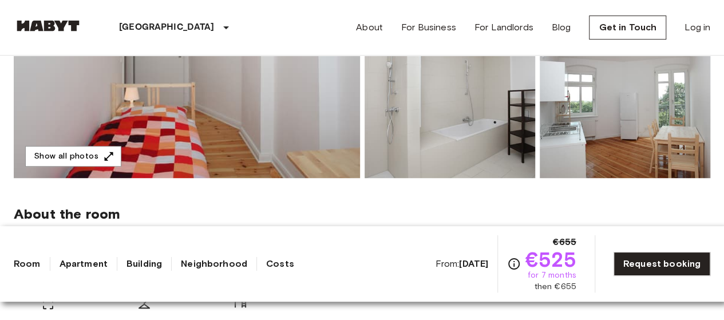
click at [289, 137] on img at bounding box center [187, 25] width 346 height 305
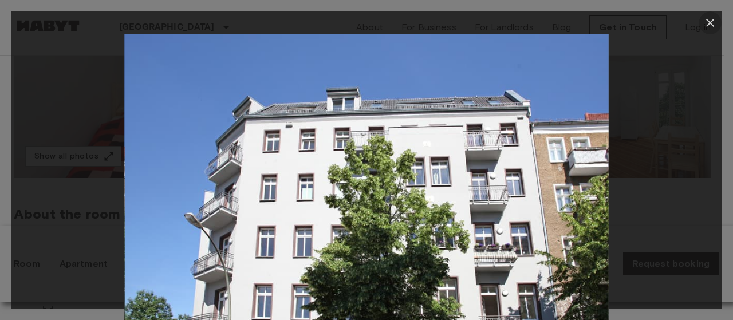
click at [711, 19] on icon "button" at bounding box center [710, 23] width 14 height 14
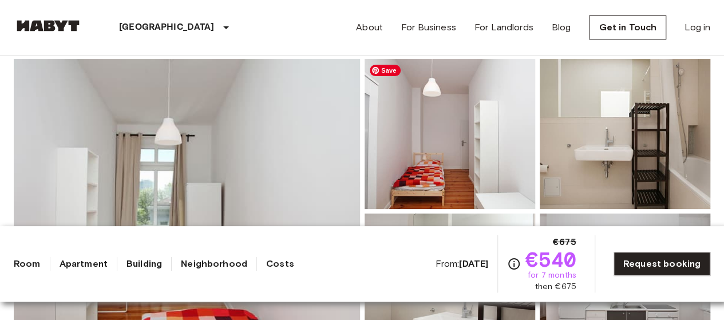
scroll to position [172, 0]
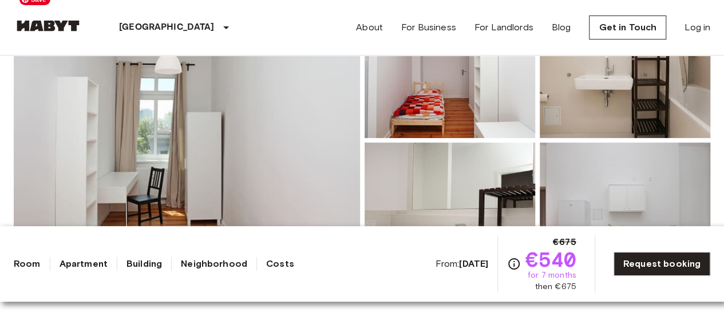
click at [207, 175] on img at bounding box center [187, 140] width 346 height 305
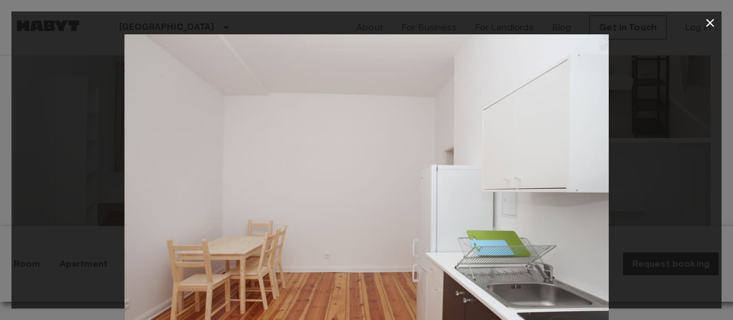
click at [708, 22] on icon "button" at bounding box center [710, 23] width 14 height 14
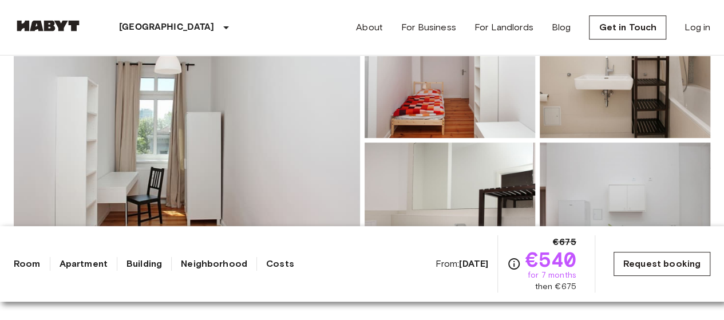
click at [646, 261] on link "Request booking" at bounding box center [662, 264] width 97 height 24
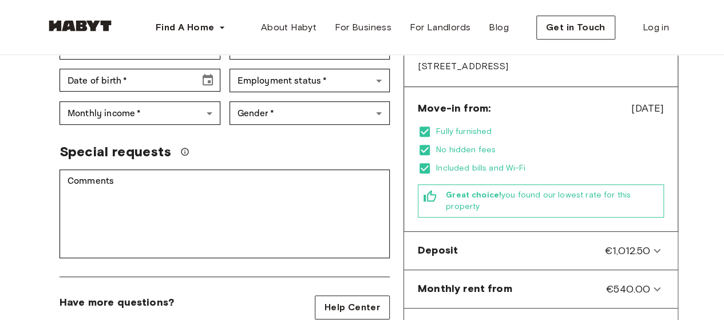
scroll to position [401, 0]
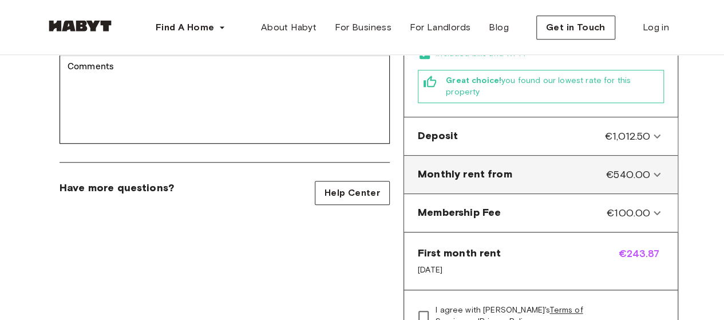
click at [555, 160] on from-panel "Monthly rent from €540.00" at bounding box center [541, 174] width 265 height 29
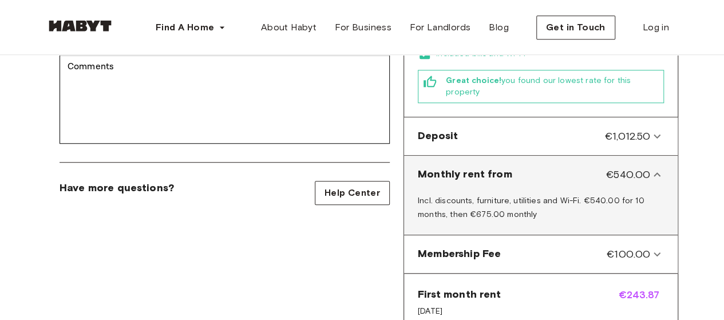
click at [555, 160] on from-panel "Monthly rent from €540.00" at bounding box center [541, 174] width 265 height 29
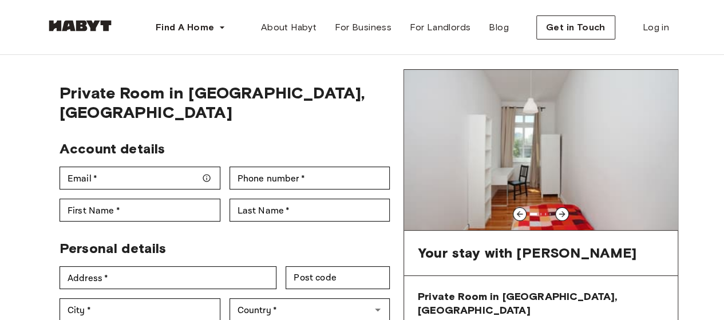
scroll to position [0, 0]
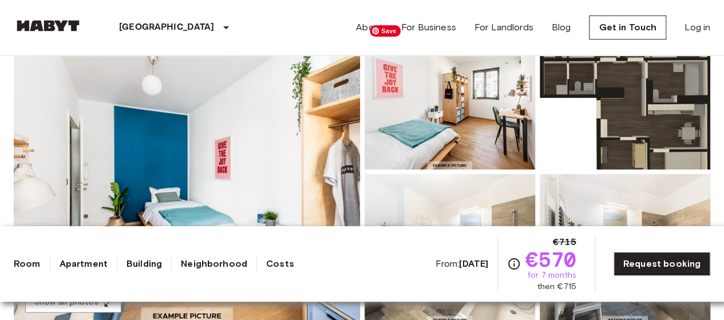
scroll to position [172, 0]
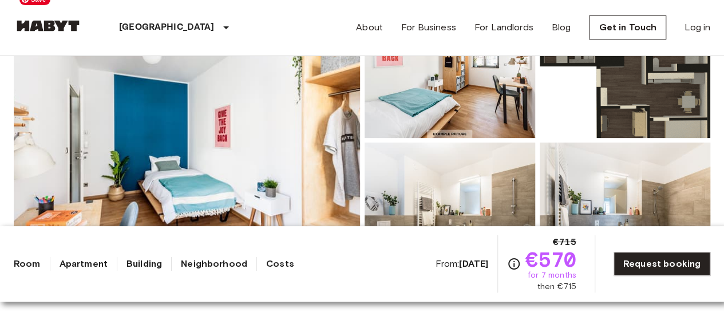
click at [276, 164] on img at bounding box center [187, 140] width 346 height 305
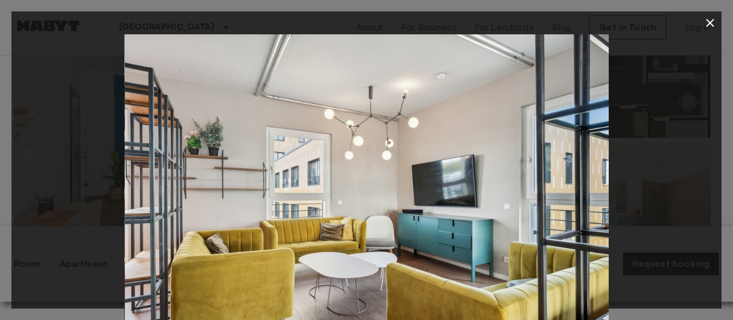
click at [713, 21] on icon "button" at bounding box center [710, 23] width 14 height 14
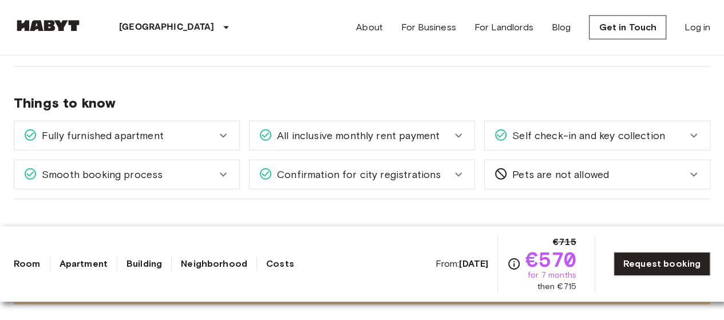
scroll to position [1432, 0]
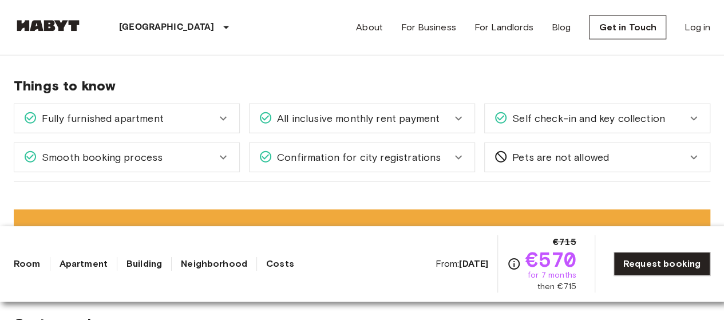
click at [348, 115] on span "All inclusive monthly rent payment" at bounding box center [356, 118] width 167 height 15
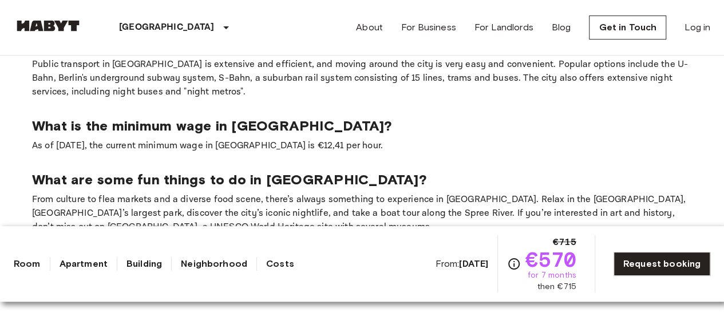
scroll to position [2577, 0]
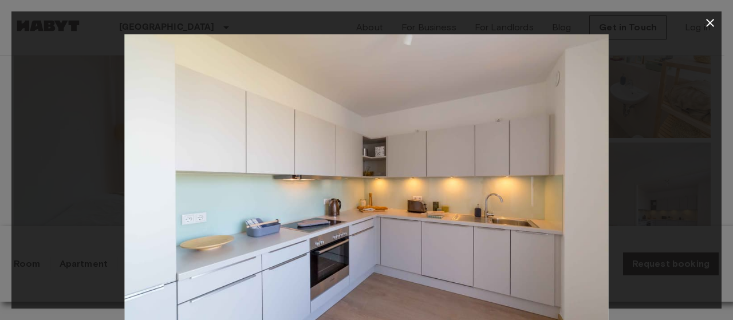
click at [710, 23] on icon "button" at bounding box center [710, 23] width 8 height 8
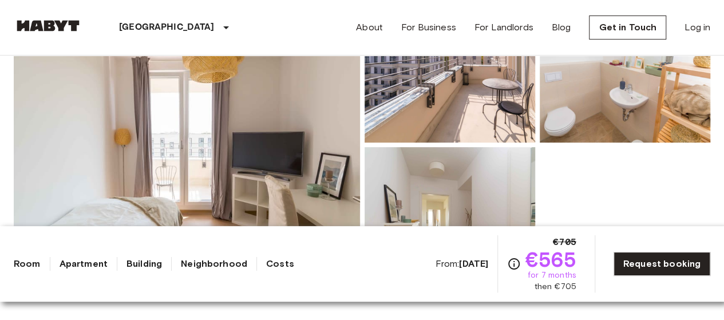
scroll to position [172, 0]
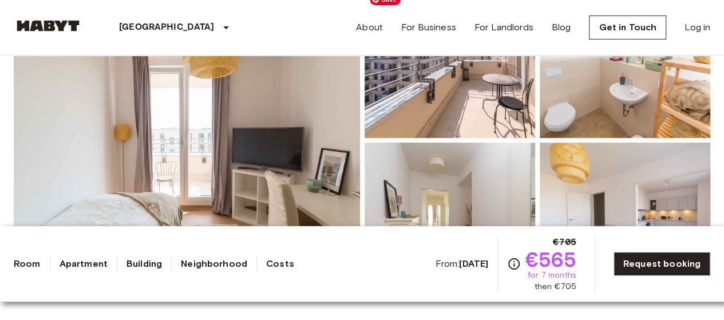
click at [519, 90] on img at bounding box center [450, 63] width 171 height 150
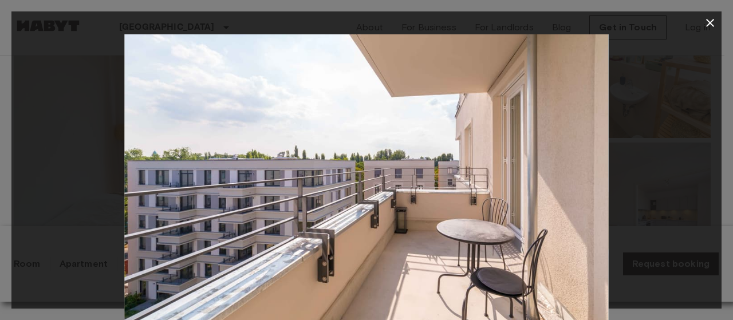
click at [641, 93] on div at bounding box center [366, 195] width 710 height 323
click at [716, 22] on icon "button" at bounding box center [710, 23] width 14 height 14
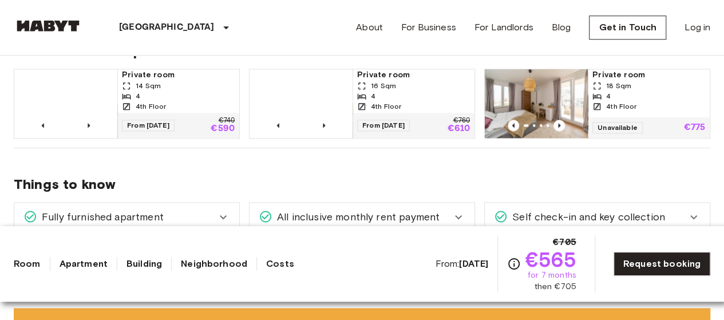
scroll to position [630, 0]
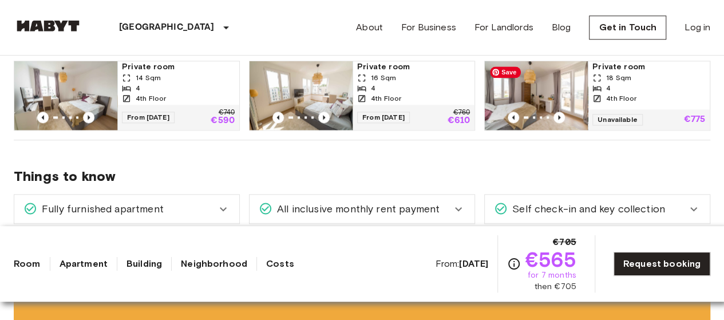
click at [549, 80] on img at bounding box center [536, 95] width 103 height 69
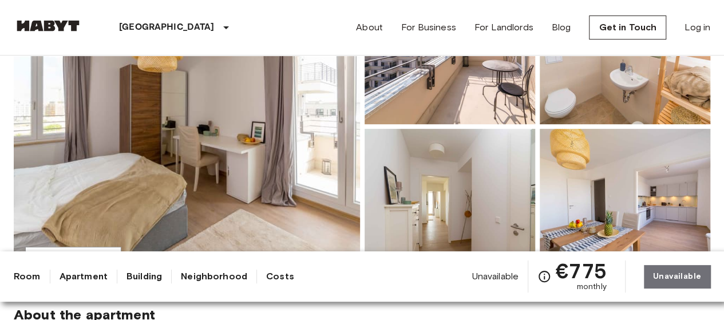
scroll to position [172, 0]
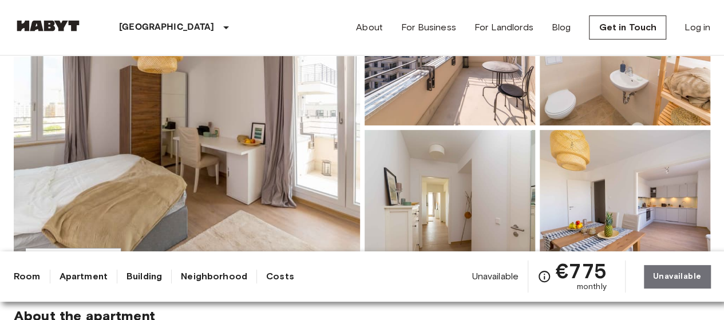
click at [184, 127] on img at bounding box center [187, 127] width 346 height 305
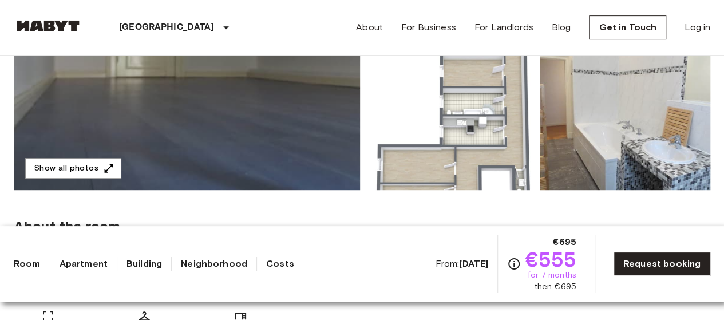
scroll to position [286, 0]
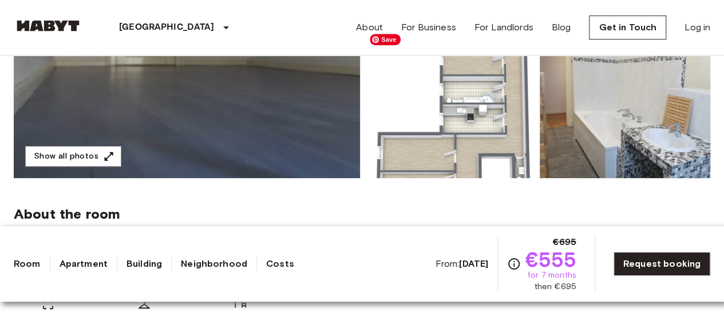
click at [447, 141] on img at bounding box center [450, 103] width 171 height 150
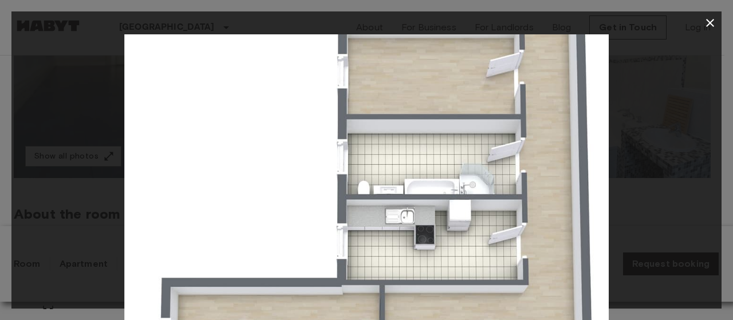
click at [672, 53] on div at bounding box center [366, 195] width 710 height 323
click at [707, 19] on icon "button" at bounding box center [710, 23] width 8 height 8
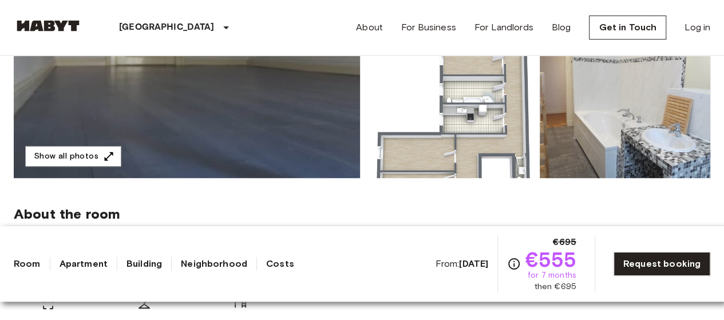
click at [282, 131] on img at bounding box center [187, 25] width 346 height 305
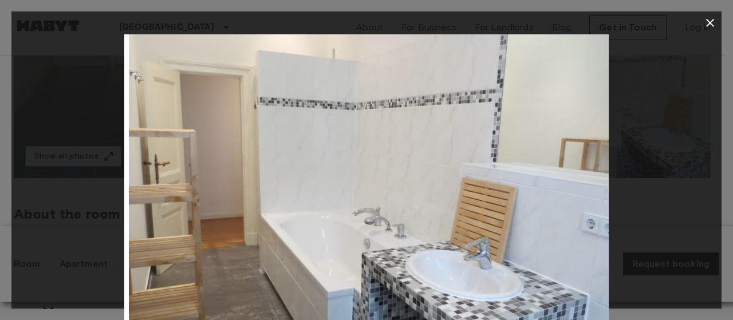
click at [657, 117] on div at bounding box center [366, 195] width 710 height 323
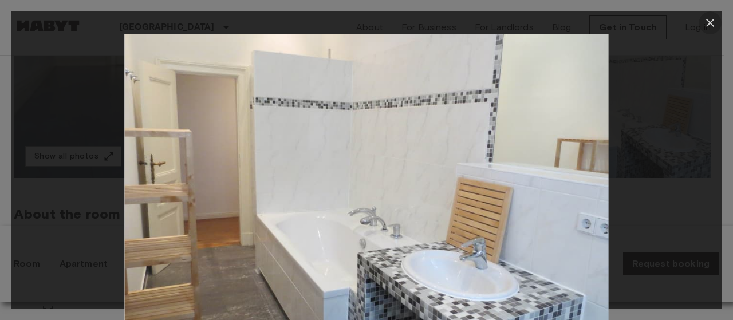
click at [715, 23] on icon "button" at bounding box center [710, 23] width 14 height 14
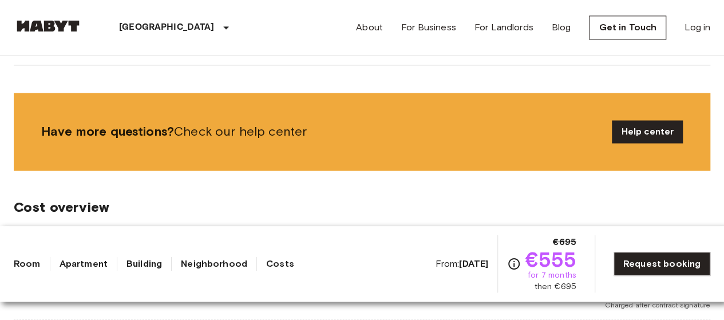
scroll to position [1088, 0]
